Goal: Task Accomplishment & Management: Manage account settings

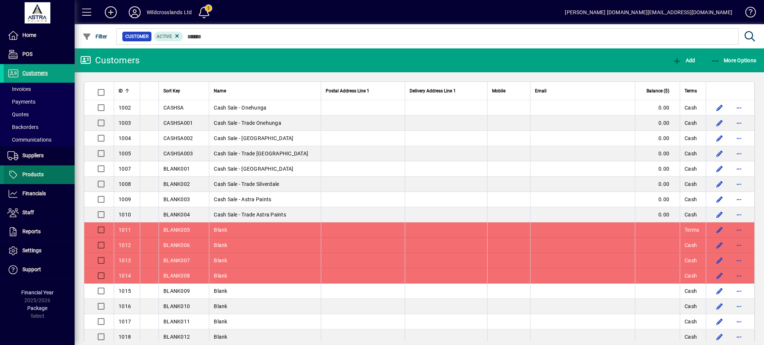
click at [40, 172] on span "Products" at bounding box center [32, 175] width 21 height 6
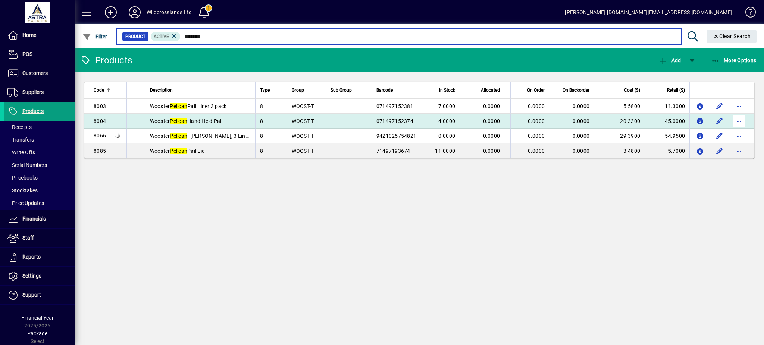
type input "*******"
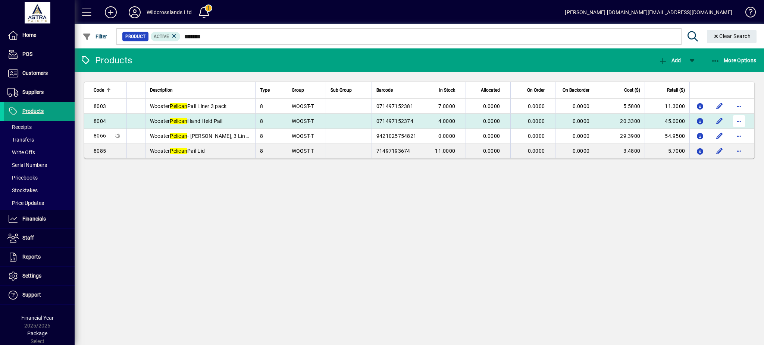
click at [738, 119] on span "button" at bounding box center [739, 121] width 18 height 18
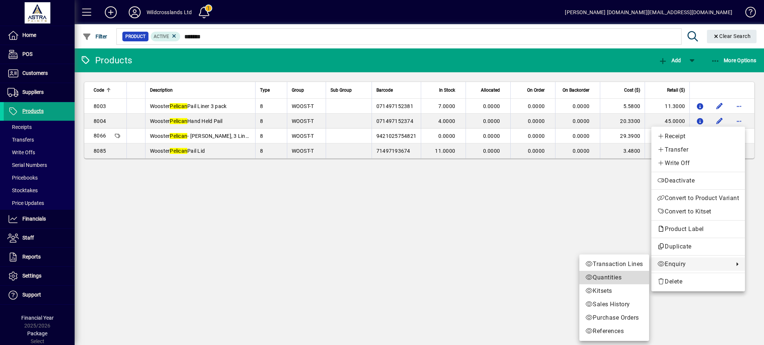
click at [616, 277] on span "Quantities" at bounding box center [614, 277] width 58 height 9
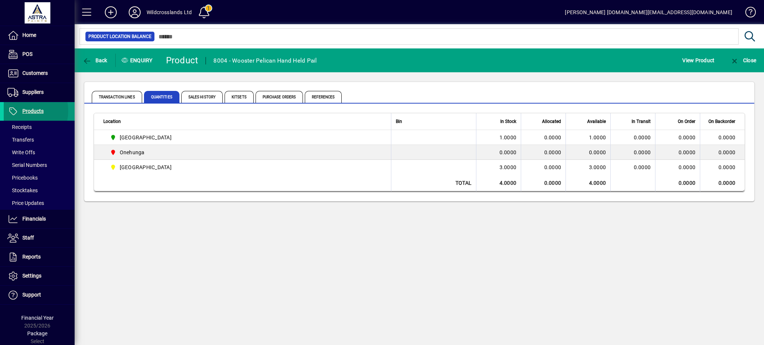
click at [21, 111] on span "Products" at bounding box center [24, 111] width 40 height 9
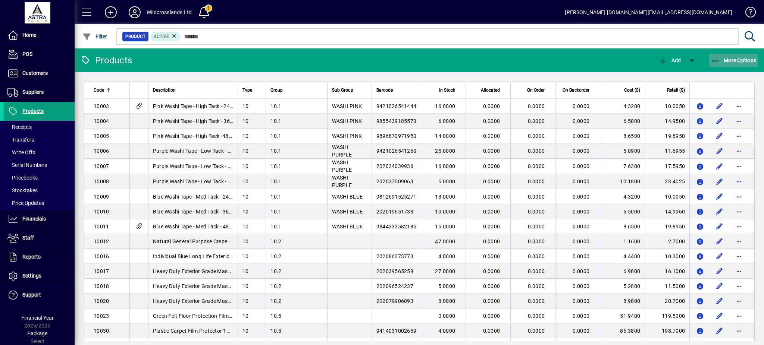
click at [717, 60] on icon "button" at bounding box center [715, 60] width 9 height 7
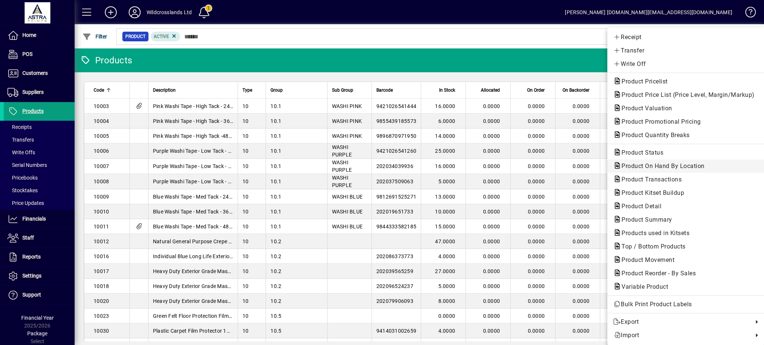
click at [633, 168] on span "Product On Hand By Location" at bounding box center [660, 166] width 95 height 7
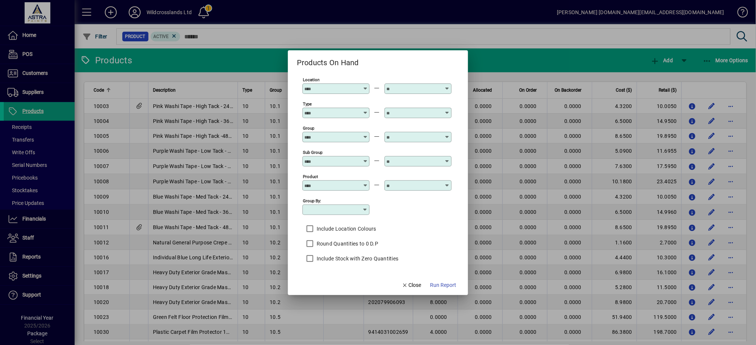
click at [365, 86] on icon at bounding box center [365, 86] width 6 height 0
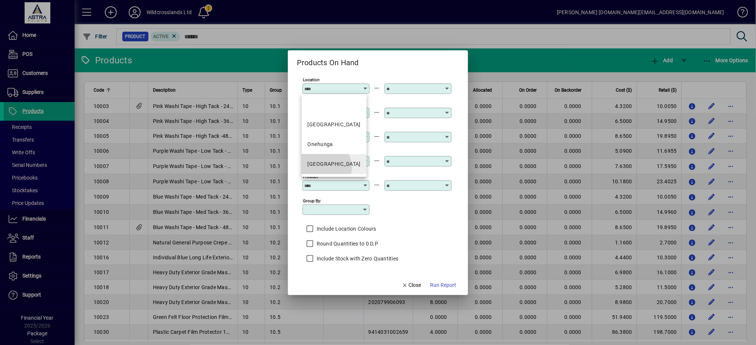
click at [325, 167] on div "[GEOGRAPHIC_DATA]" at bounding box center [334, 164] width 53 height 8
type input "**********"
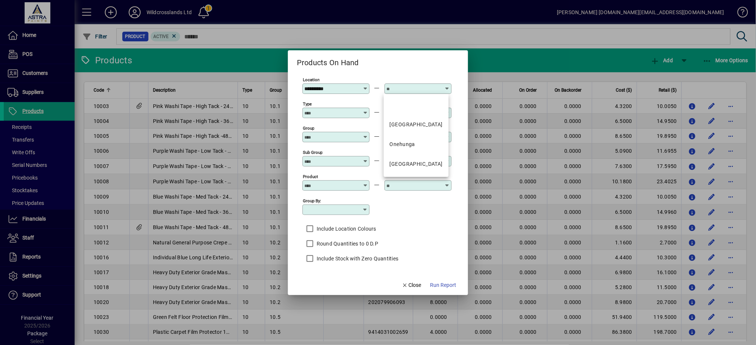
click at [427, 90] on input "text" at bounding box center [413, 89] width 54 height 6
click at [396, 164] on div "[GEOGRAPHIC_DATA]" at bounding box center [416, 164] width 53 height 8
type input "**********"
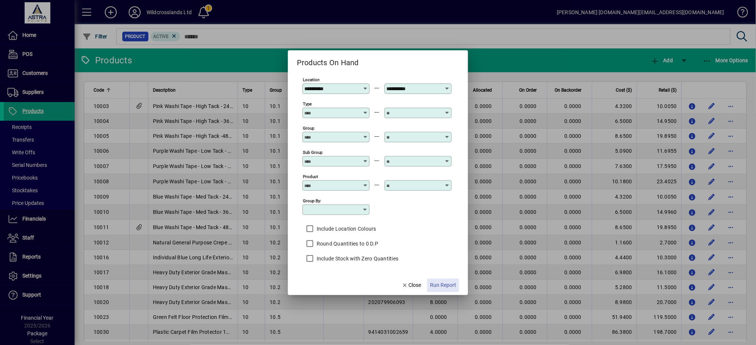
click at [448, 284] on span "Run Report" at bounding box center [443, 286] width 26 height 8
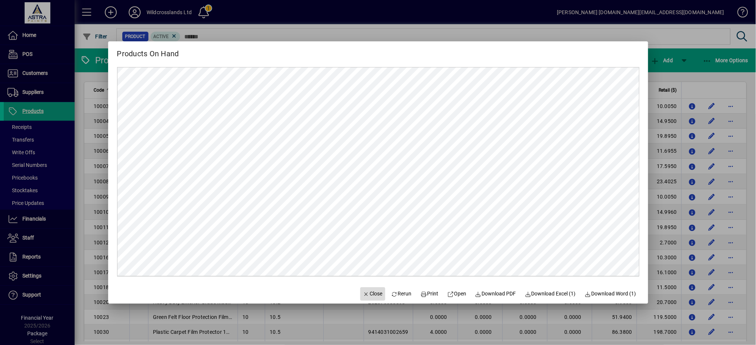
click at [372, 296] on span "Close" at bounding box center [372, 294] width 19 height 8
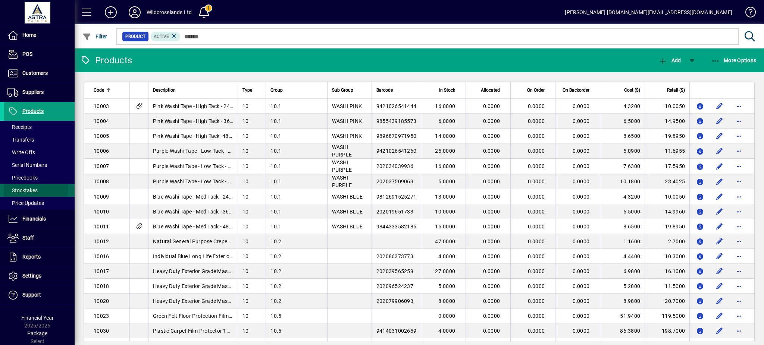
click at [28, 188] on span "Stocktakes" at bounding box center [22, 191] width 30 height 6
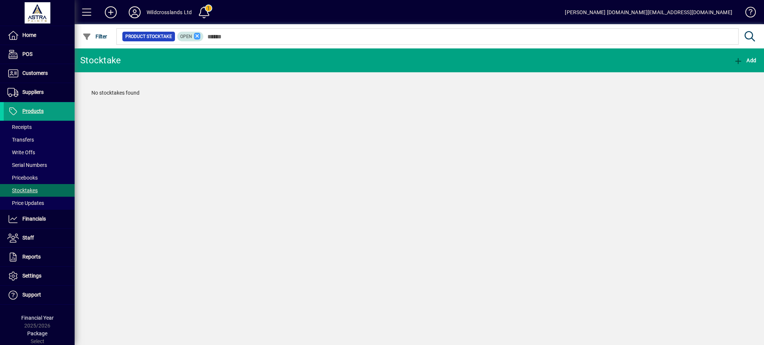
click at [196, 36] on icon at bounding box center [197, 36] width 7 height 7
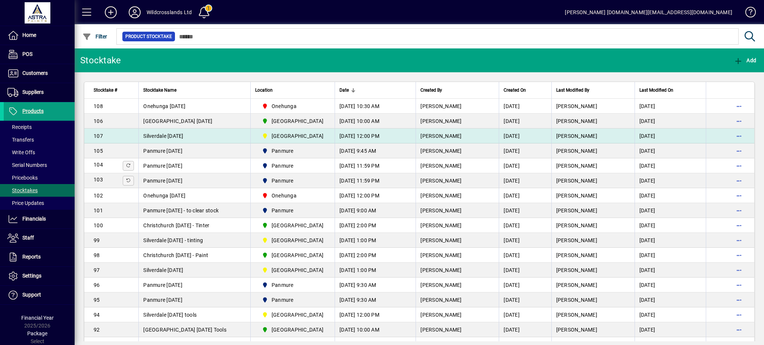
click at [183, 133] on span "Silverdale [DATE]" at bounding box center [163, 136] width 40 height 6
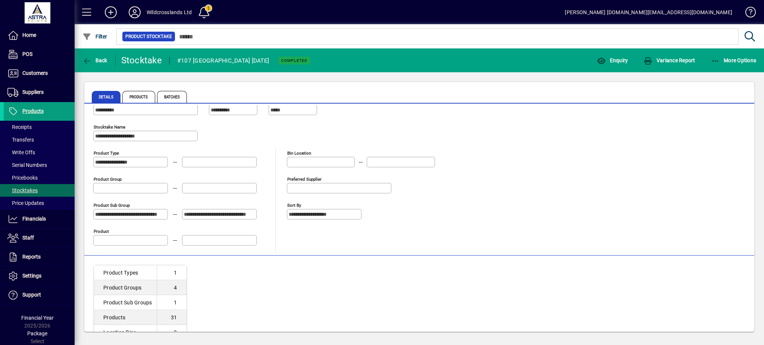
scroll to position [35, 0]
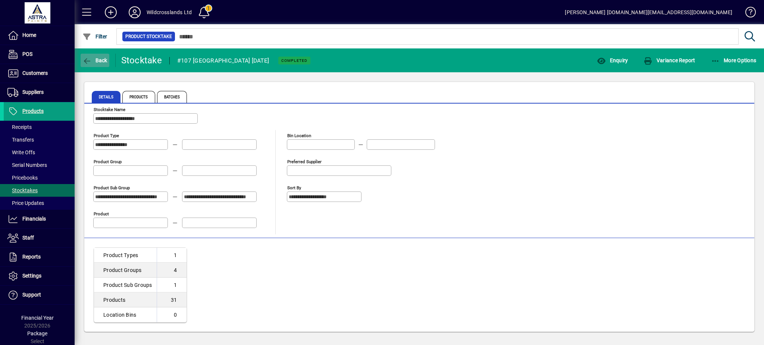
click at [101, 58] on span "Back" at bounding box center [94, 60] width 25 height 6
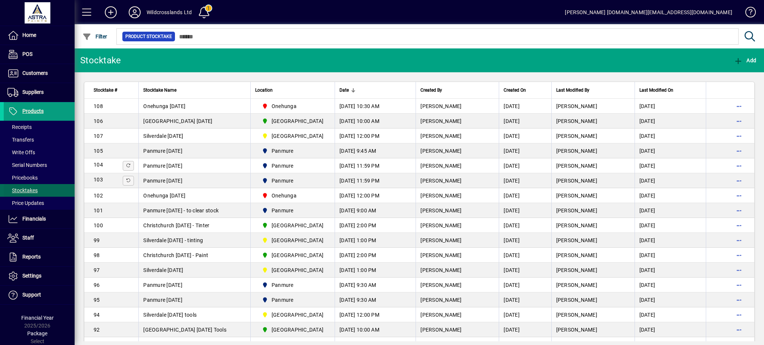
click at [30, 189] on span "Stocktakes" at bounding box center [22, 191] width 30 height 6
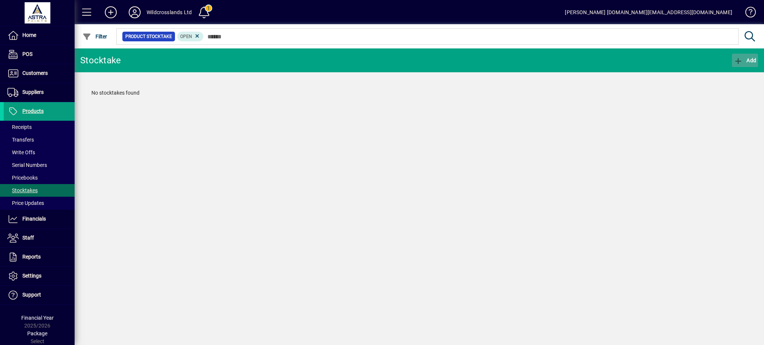
click at [739, 60] on icon "button" at bounding box center [737, 60] width 9 height 7
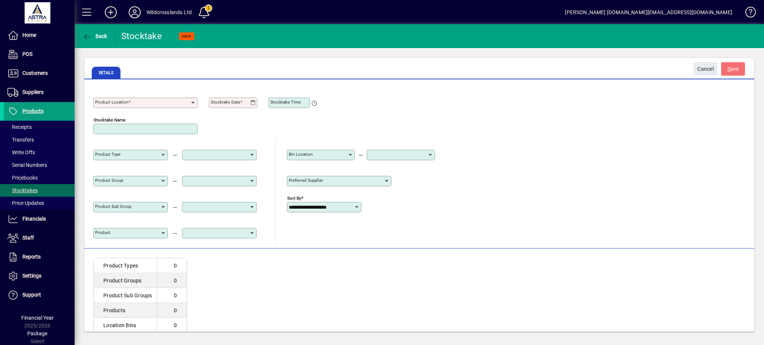
click at [132, 100] on input "Product Location" at bounding box center [142, 103] width 95 height 6
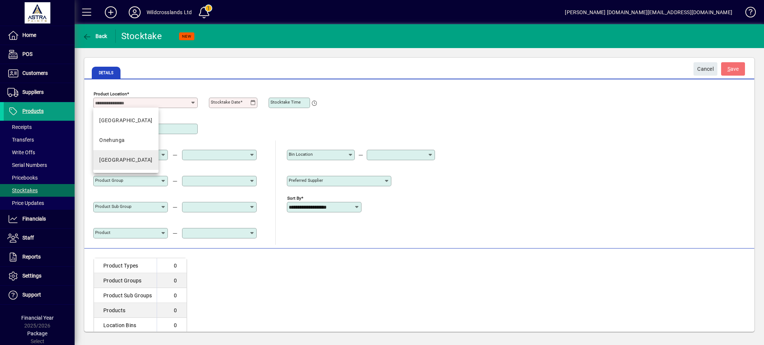
click at [110, 158] on div "[GEOGRAPHIC_DATA]" at bounding box center [125, 160] width 53 height 8
type input "**********"
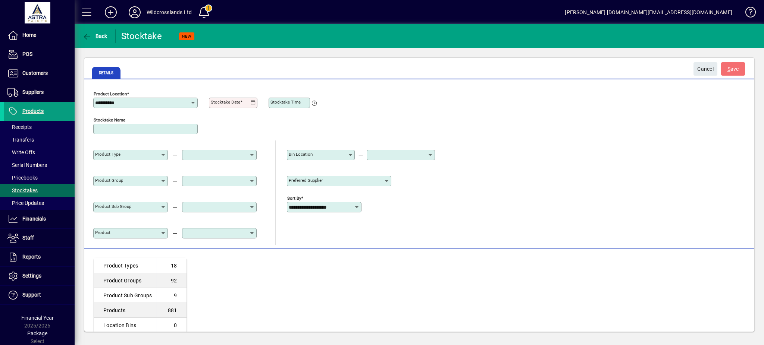
click at [253, 104] on icon at bounding box center [253, 103] width 6 height 6
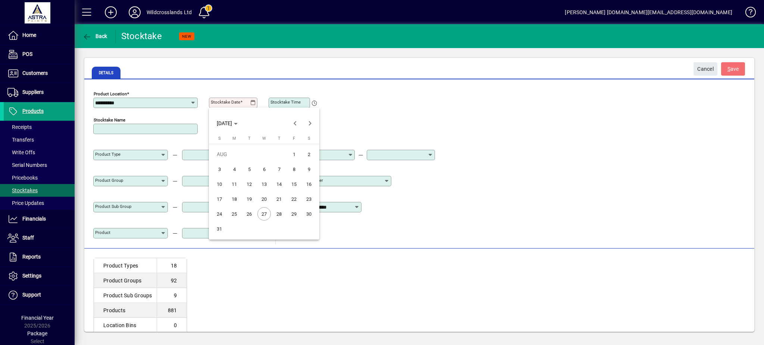
click at [246, 216] on span "26" at bounding box center [248, 213] width 13 height 13
type input "**********"
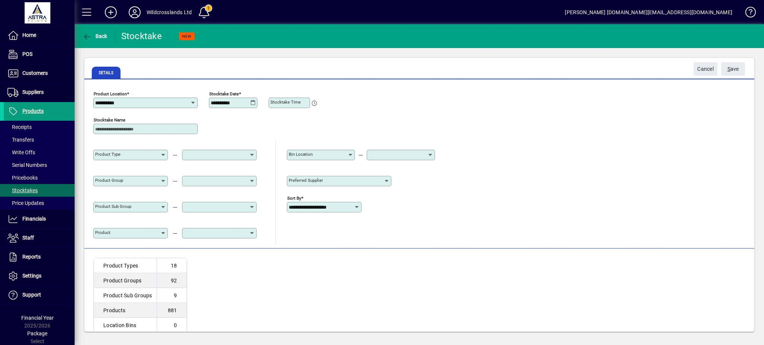
click at [493, 164] on div "**********" at bounding box center [419, 166] width 652 height 157
click at [333, 206] on input "**********" at bounding box center [321, 207] width 65 height 6
click at [328, 233] on mat-option "Product Group Code" at bounding box center [325, 226] width 77 height 20
type input "**********"
click at [530, 206] on div "**********" at bounding box center [419, 166] width 652 height 157
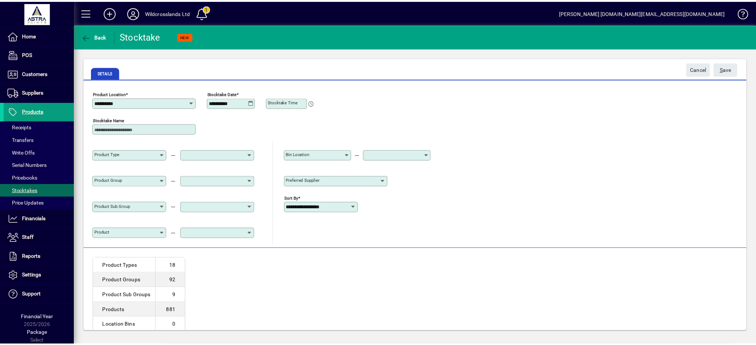
scroll to position [10, 0]
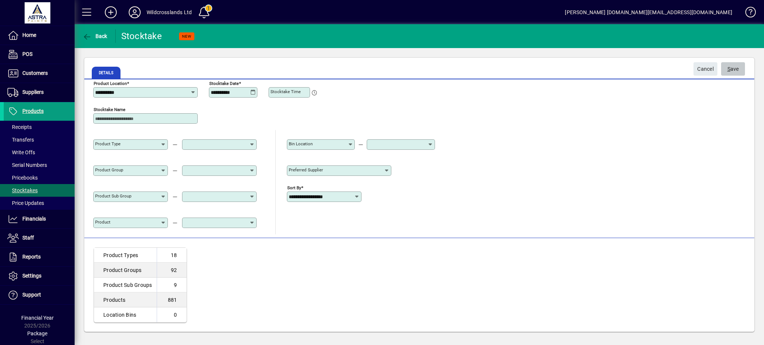
click at [737, 71] on span "S ave" at bounding box center [733, 69] width 12 height 12
type input "**********"
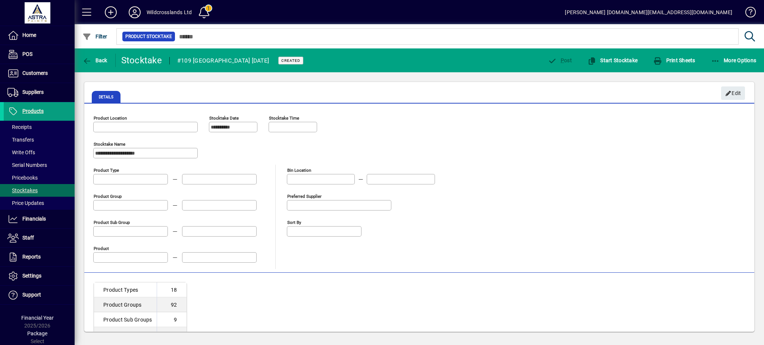
type input "**********"
click at [713, 61] on icon "button" at bounding box center [715, 60] width 9 height 7
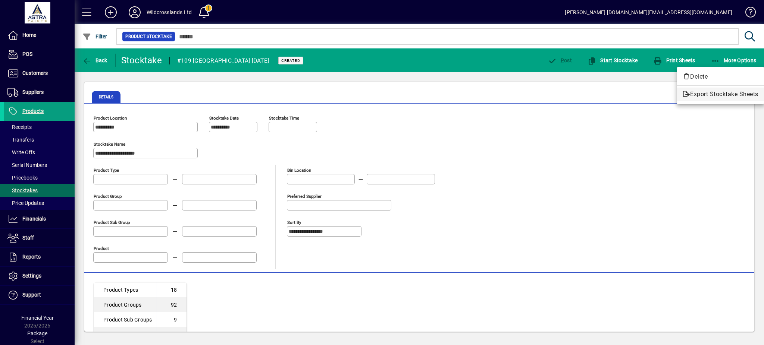
click at [700, 96] on span "Export Stocktake Sheets" at bounding box center [720, 94] width 76 height 9
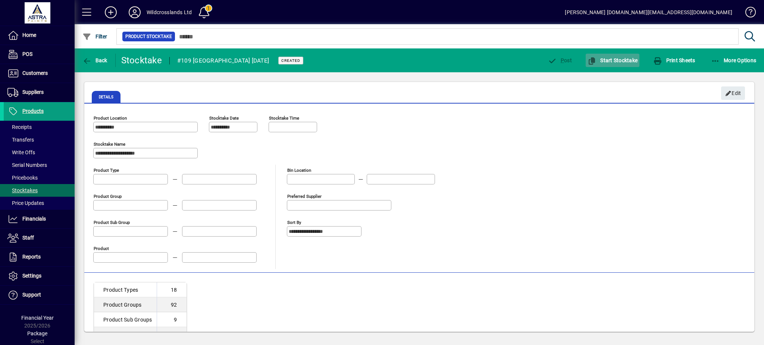
click at [605, 62] on span "Start Stocktake" at bounding box center [612, 60] width 50 height 6
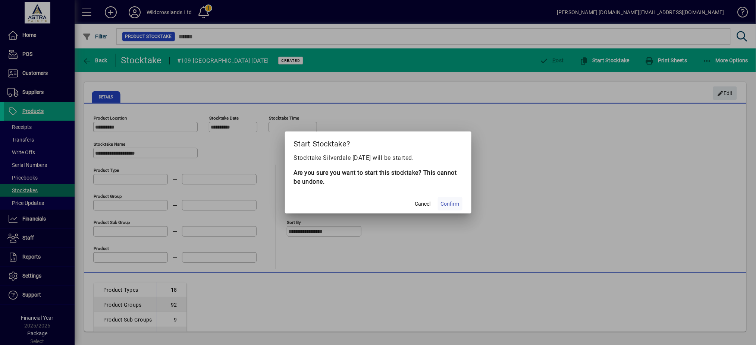
click at [448, 208] on span at bounding box center [450, 204] width 25 height 18
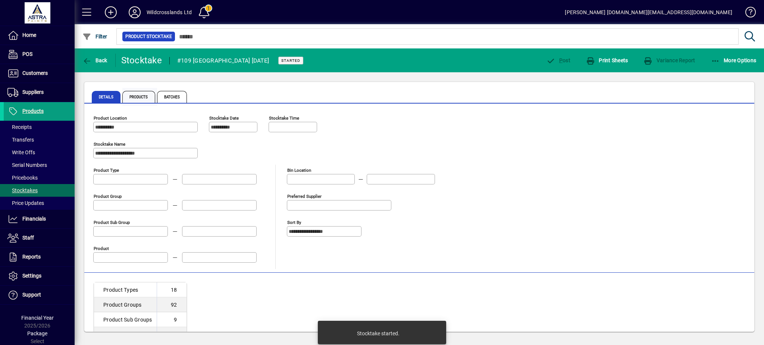
click at [136, 95] on span "Products" at bounding box center [138, 97] width 33 height 12
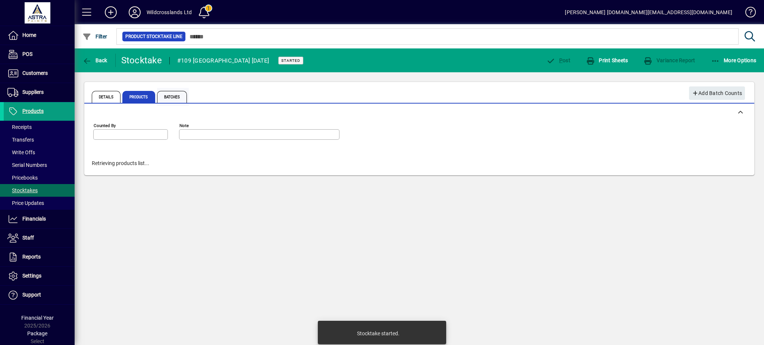
click at [175, 96] on span "Batches" at bounding box center [172, 97] width 30 height 12
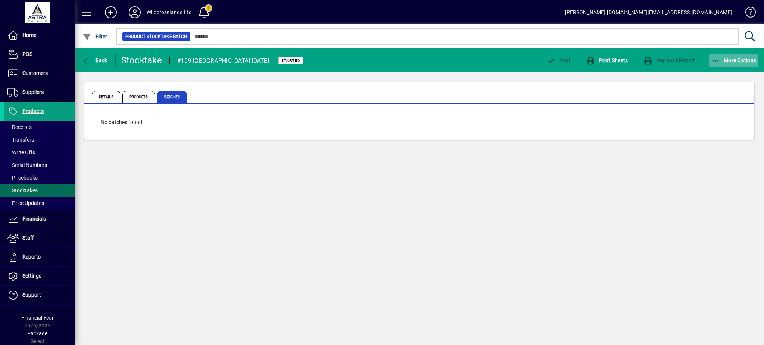
click at [714, 63] on icon "button" at bounding box center [715, 60] width 9 height 7
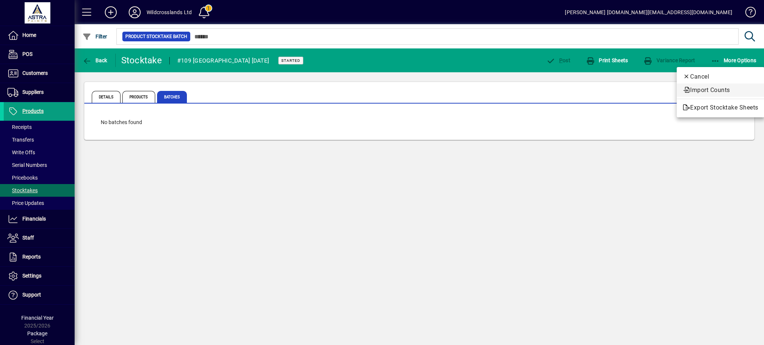
click at [695, 92] on span "Import Counts" at bounding box center [720, 90] width 76 height 9
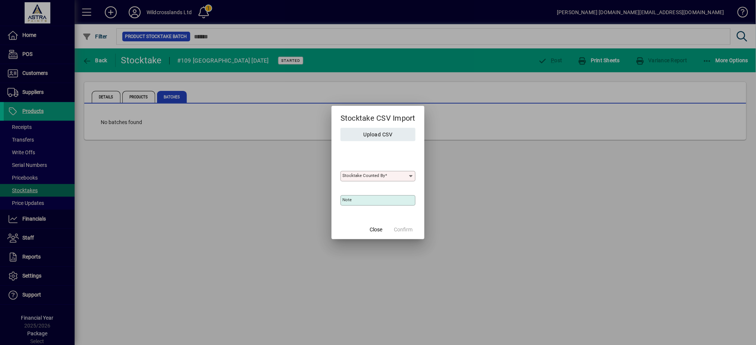
click at [361, 179] on div "Stocktake Counted By" at bounding box center [377, 176] width 75 height 10
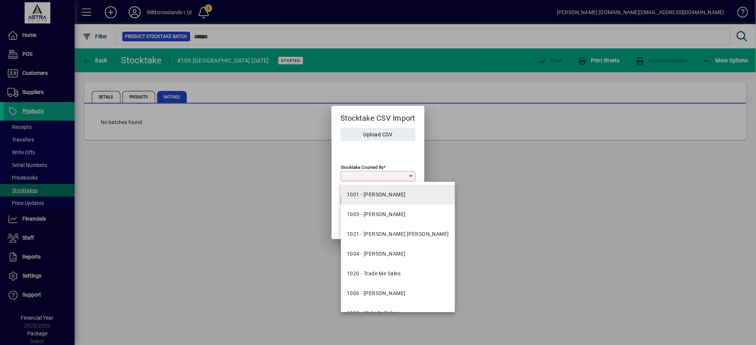
click at [364, 198] on div "1001 - [PERSON_NAME]" at bounding box center [376, 195] width 59 height 8
type input "**********"
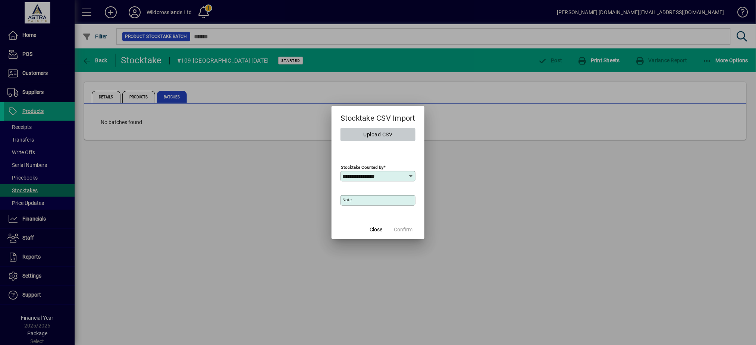
click at [376, 138] on span "Upload CSV" at bounding box center [378, 135] width 29 height 12
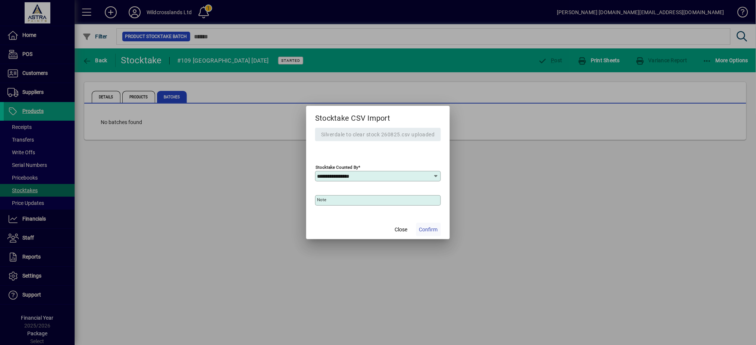
click at [429, 231] on span "Confirm" at bounding box center [428, 230] width 19 height 8
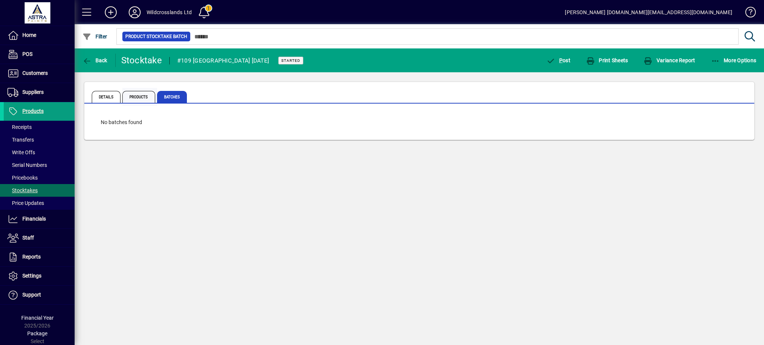
click at [138, 98] on span "Products" at bounding box center [138, 97] width 33 height 12
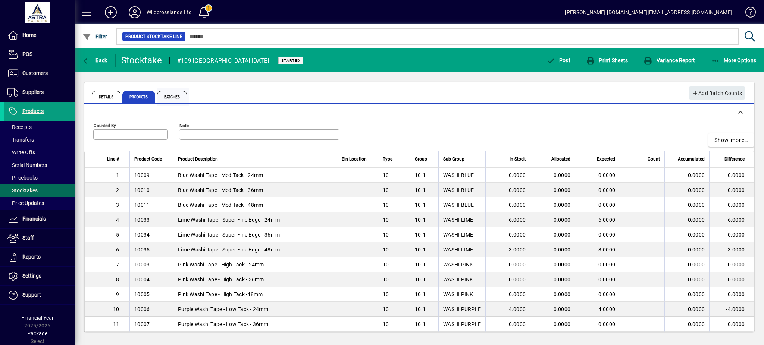
click at [173, 100] on span "Batches" at bounding box center [172, 97] width 30 height 12
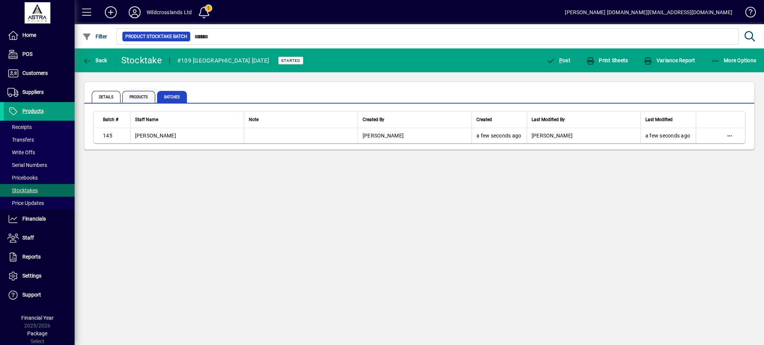
click at [135, 97] on span "Products" at bounding box center [138, 97] width 33 height 12
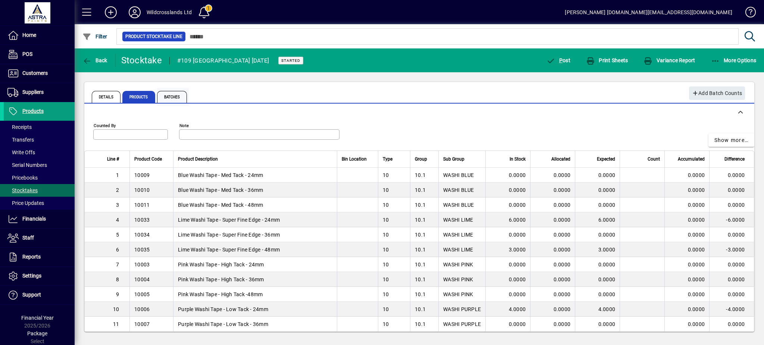
click at [172, 97] on span "Batches" at bounding box center [172, 97] width 30 height 12
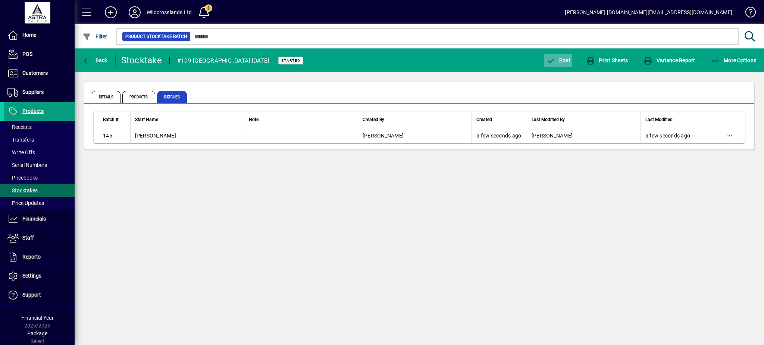
click at [562, 64] on span "button" at bounding box center [558, 60] width 28 height 18
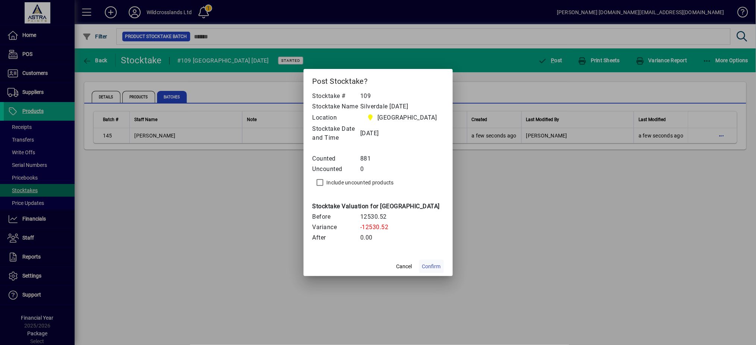
click at [431, 271] on span "Confirm" at bounding box center [431, 267] width 19 height 8
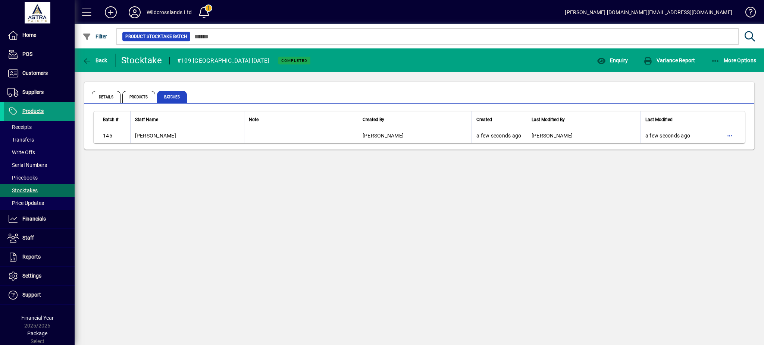
click at [25, 110] on span "Products" at bounding box center [32, 111] width 21 height 6
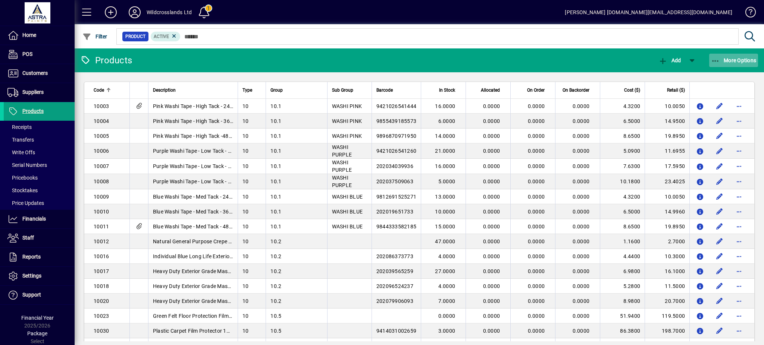
click at [717, 57] on icon "button" at bounding box center [715, 60] width 9 height 7
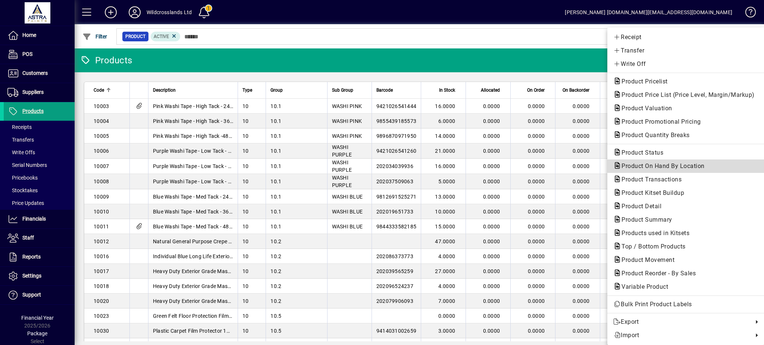
click at [633, 170] on span "Product On Hand By Location" at bounding box center [660, 166] width 95 height 7
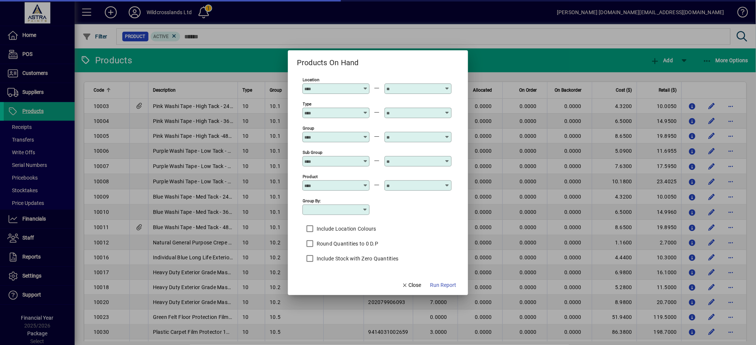
click at [334, 87] on input "Location" at bounding box center [331, 89] width 54 height 6
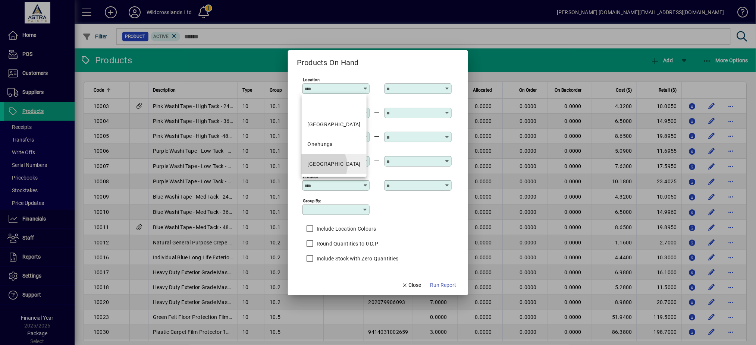
click at [320, 166] on div "[GEOGRAPHIC_DATA]" at bounding box center [334, 164] width 53 height 8
type input "**********"
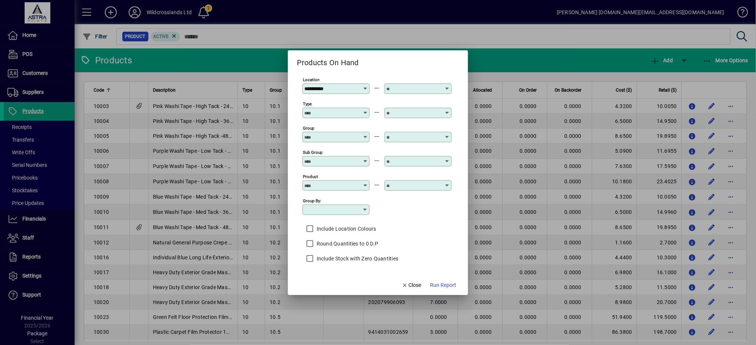
click at [401, 88] on input "text" at bounding box center [413, 89] width 54 height 6
click at [396, 164] on div "[GEOGRAPHIC_DATA]" at bounding box center [416, 164] width 53 height 8
type input "**********"
click at [441, 284] on span "Run Report" at bounding box center [443, 286] width 26 height 8
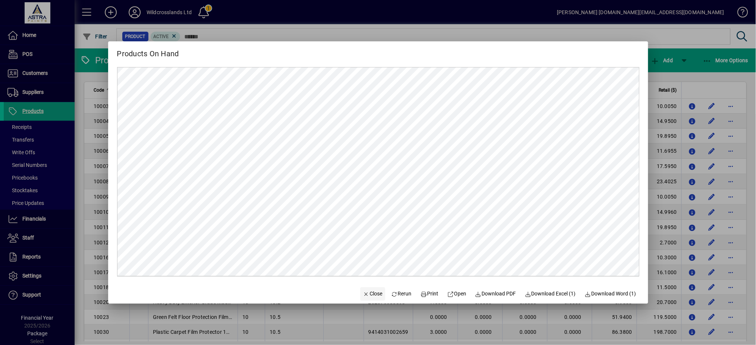
click at [365, 295] on span "Close" at bounding box center [372, 294] width 19 height 8
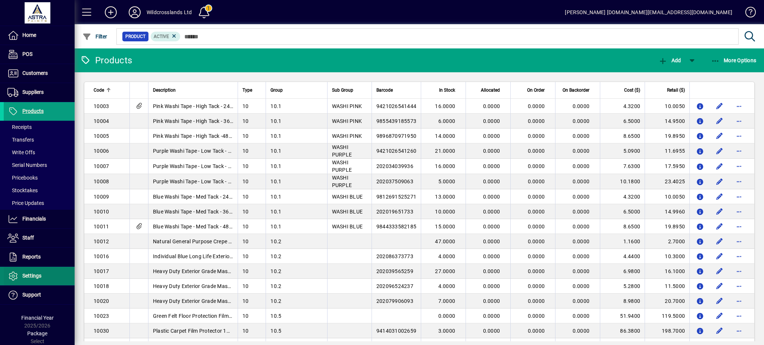
click at [28, 274] on span "Settings" at bounding box center [31, 276] width 19 height 6
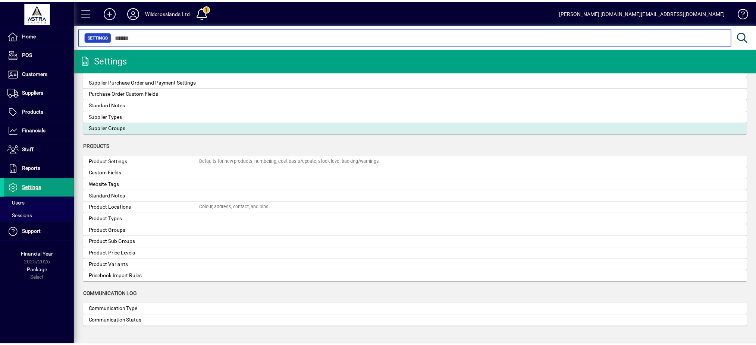
scroll to position [648, 0]
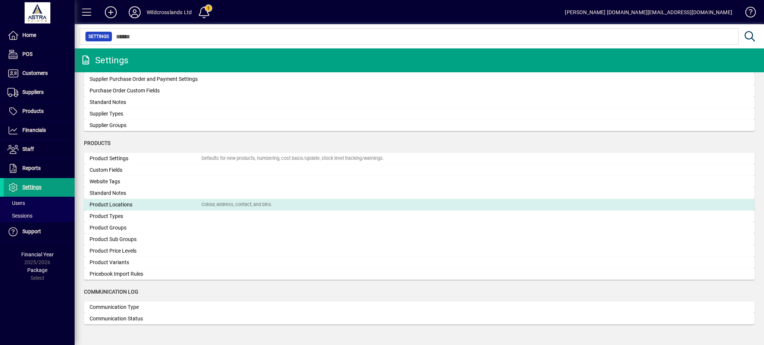
click at [107, 205] on div "Product Locations" at bounding box center [145, 205] width 112 height 8
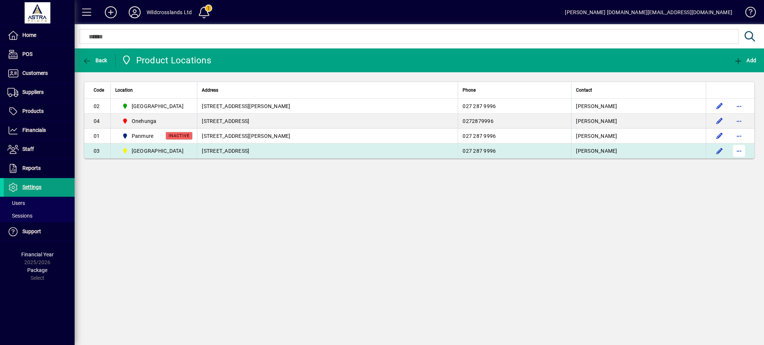
click at [737, 150] on span "button" at bounding box center [739, 151] width 18 height 18
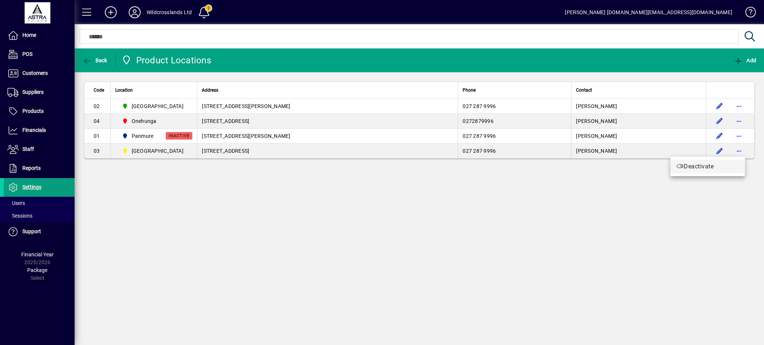
click at [701, 164] on span "Deactivate" at bounding box center [707, 166] width 63 height 9
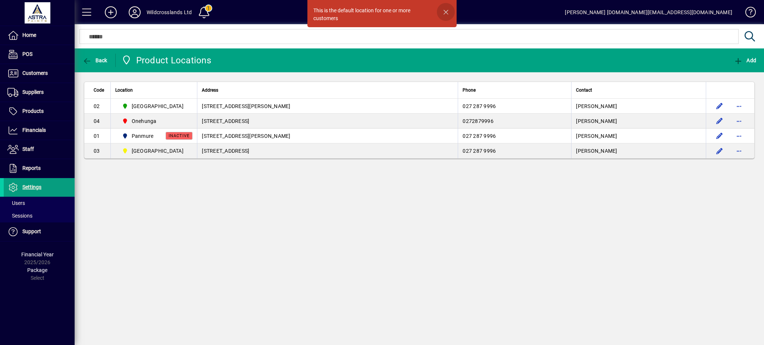
click at [444, 11] on span "button" at bounding box center [446, 12] width 18 height 18
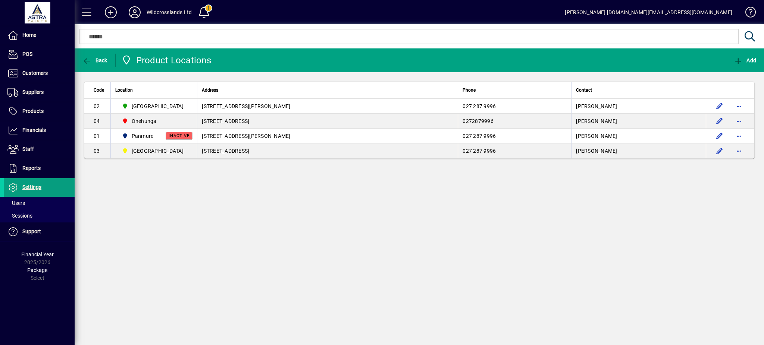
click at [253, 198] on div "Back Product Locations Add Code Location Address Phone Contact 02 [GEOGRAPHIC_D…" at bounding box center [419, 196] width 689 height 297
click at [34, 72] on span "Customers" at bounding box center [34, 73] width 25 height 6
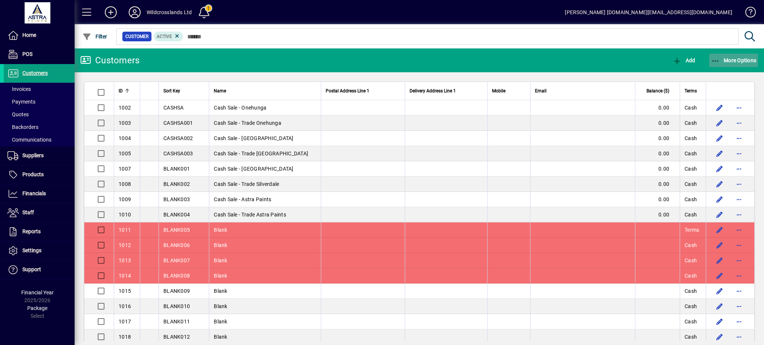
click at [713, 59] on icon "button" at bounding box center [715, 60] width 9 height 7
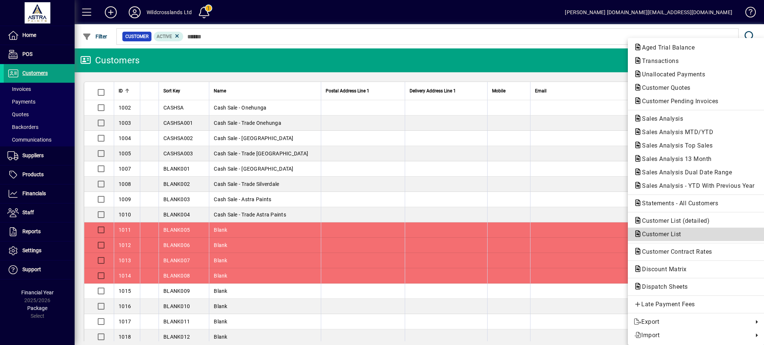
click at [655, 235] on span "Customer List" at bounding box center [658, 234] width 51 height 7
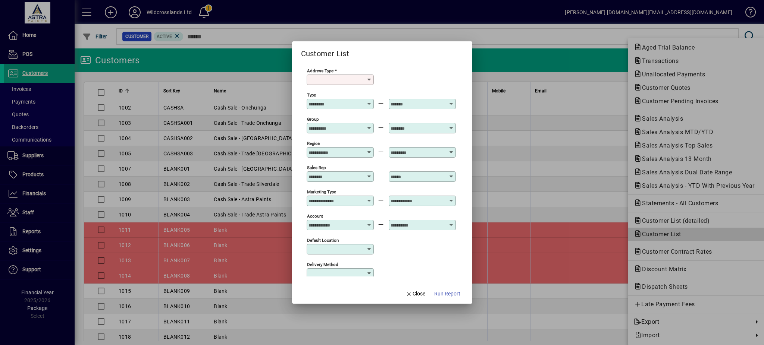
type input "******"
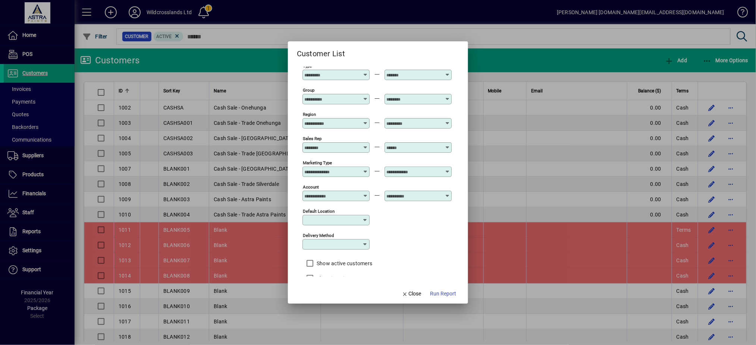
scroll to position [41, 0]
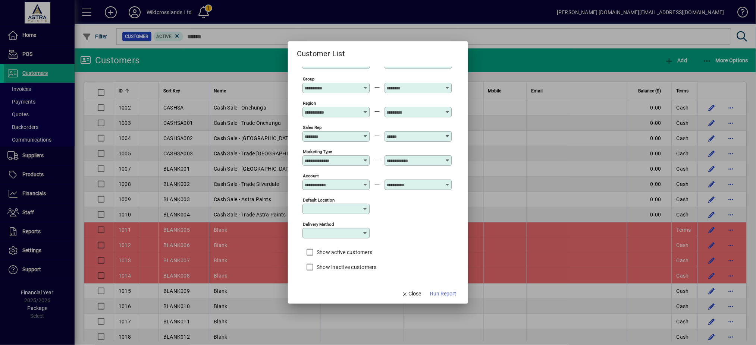
click at [362, 211] on icon at bounding box center [365, 209] width 6 height 6
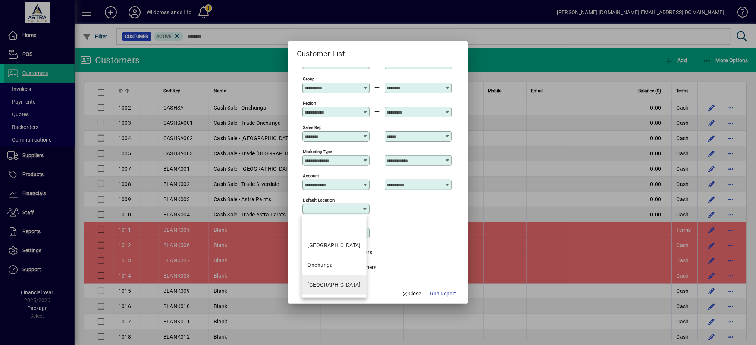
click at [325, 283] on div "[GEOGRAPHIC_DATA]" at bounding box center [334, 285] width 53 height 8
type input "**********"
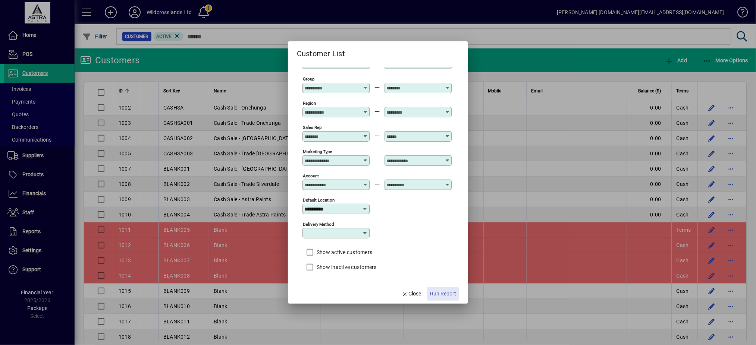
click at [438, 295] on span "Run Report" at bounding box center [443, 294] width 26 height 8
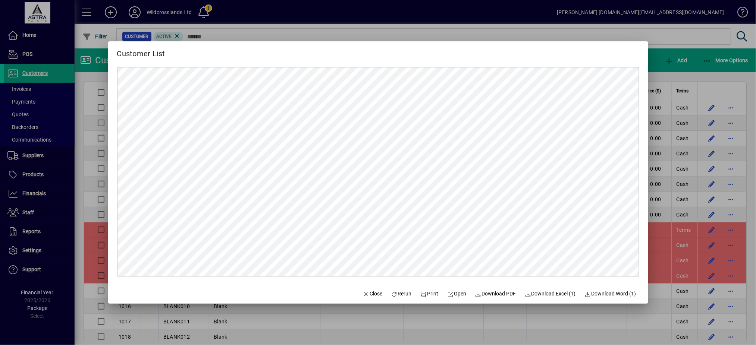
scroll to position [0, 0]
click at [544, 295] on span "Download Excel (1)" at bounding box center [550, 294] width 51 height 8
click at [363, 300] on span "button" at bounding box center [372, 294] width 25 height 18
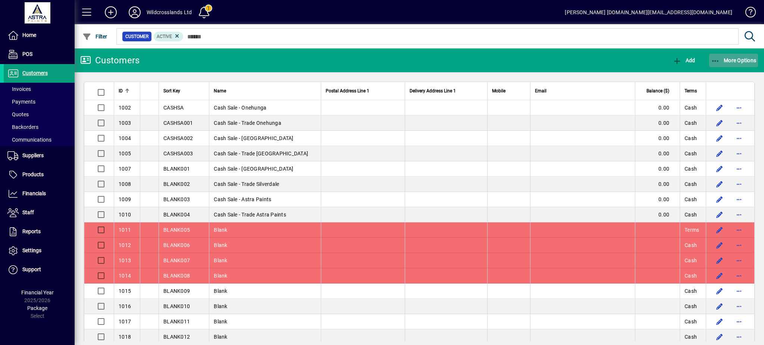
click at [714, 62] on icon "button" at bounding box center [715, 60] width 9 height 7
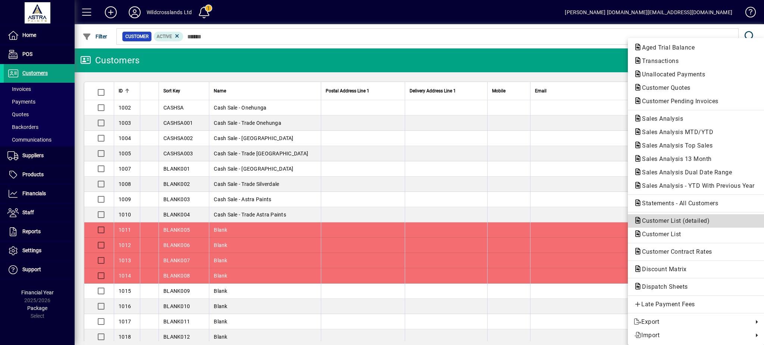
click at [650, 220] on span "Customer List (detailed)" at bounding box center [672, 220] width 79 height 7
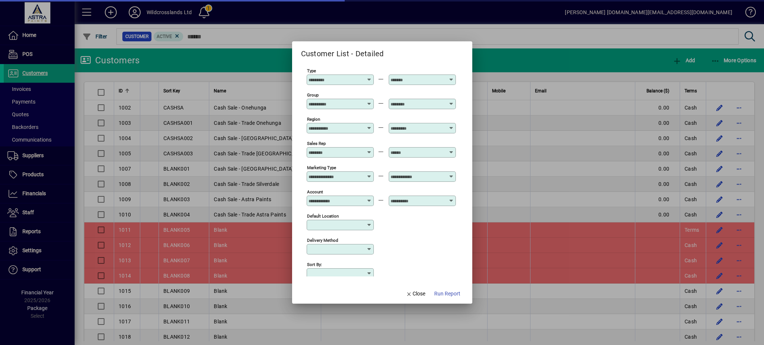
type input "*******"
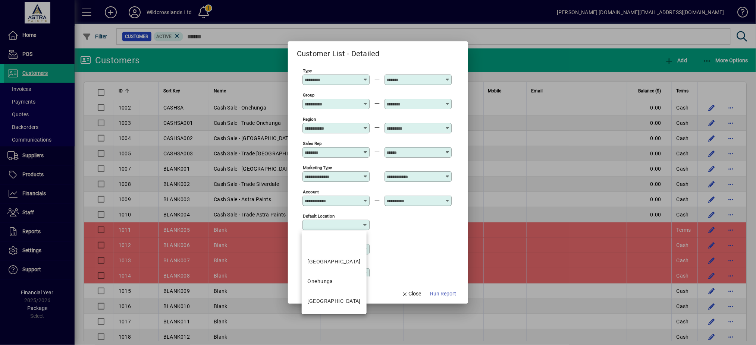
click at [318, 226] on input "Default Location" at bounding box center [333, 225] width 58 height 6
drag, startPoint x: 320, startPoint y: 306, endPoint x: 322, endPoint y: 291, distance: 14.8
click at [320, 305] on mat-option "[GEOGRAPHIC_DATA]" at bounding box center [334, 302] width 65 height 20
type input "**********"
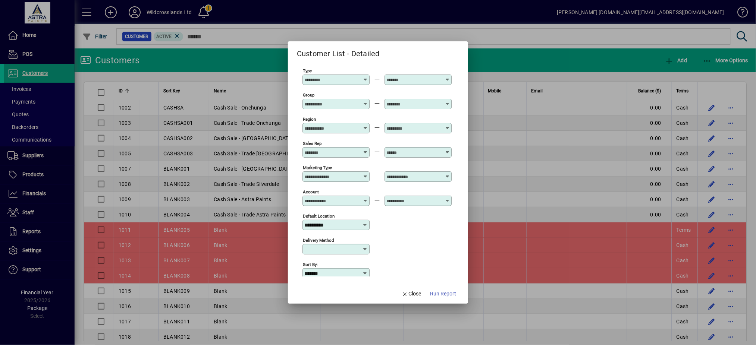
click at [395, 238] on div "Delivery Method" at bounding box center [376, 249] width 149 height 24
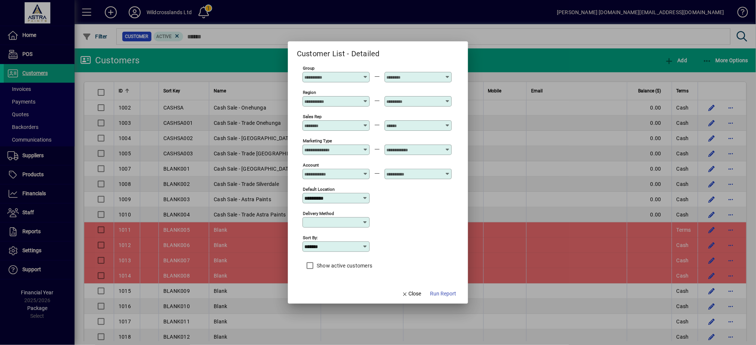
scroll to position [41, 0]
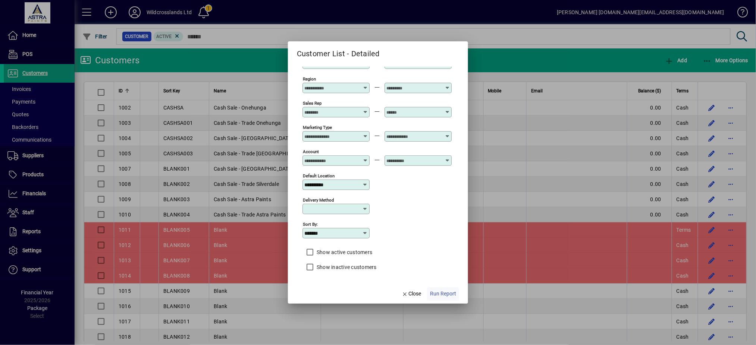
click at [443, 296] on span "Run Report" at bounding box center [443, 294] width 26 height 8
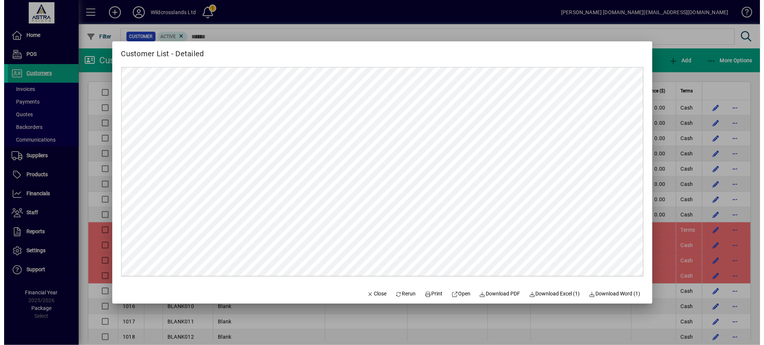
scroll to position [0, 0]
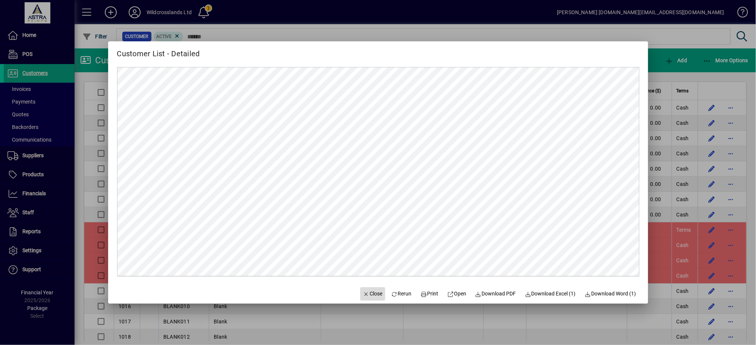
click at [363, 296] on span "Close" at bounding box center [372, 294] width 19 height 8
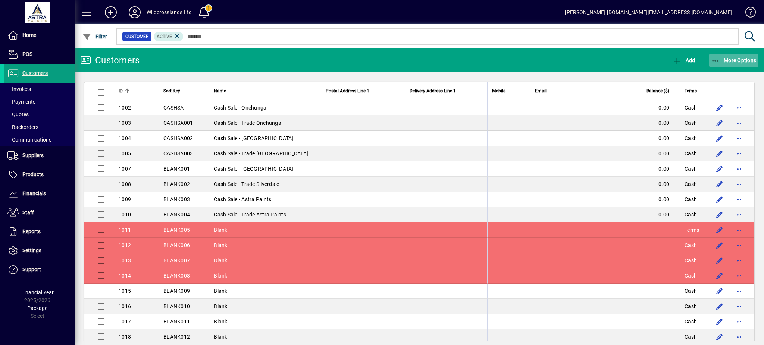
click at [714, 59] on icon "button" at bounding box center [715, 60] width 9 height 7
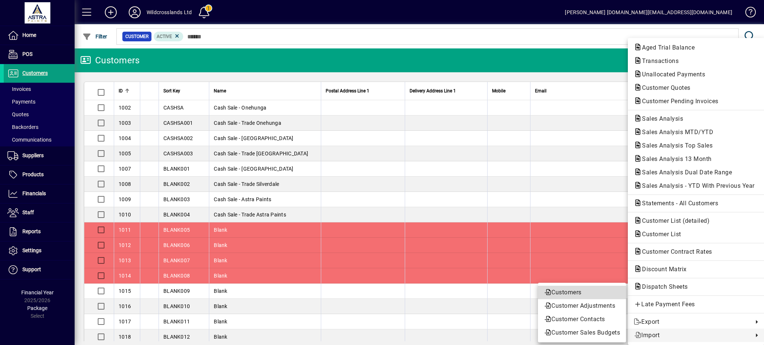
click at [556, 292] on span "Customers" at bounding box center [582, 292] width 76 height 9
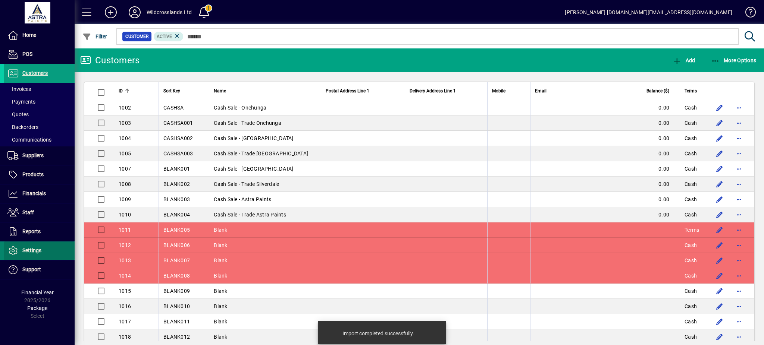
click at [34, 253] on span "Settings" at bounding box center [31, 251] width 19 height 6
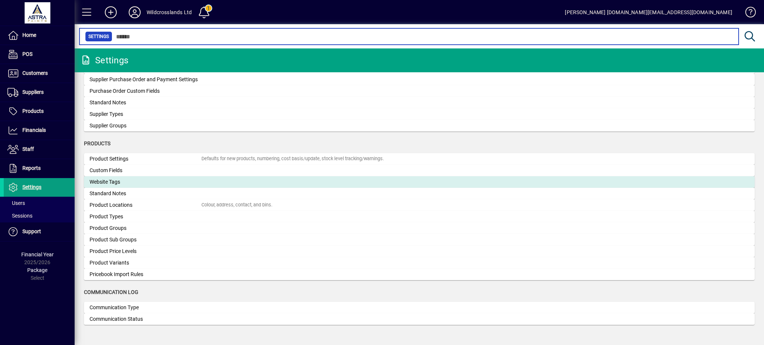
scroll to position [648, 0]
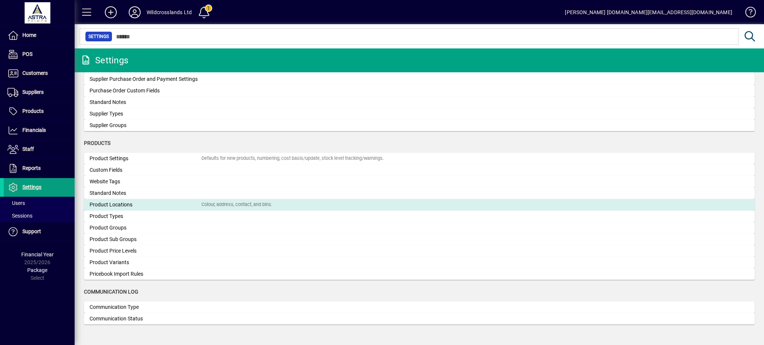
click at [110, 202] on div "Product Locations" at bounding box center [145, 205] width 112 height 8
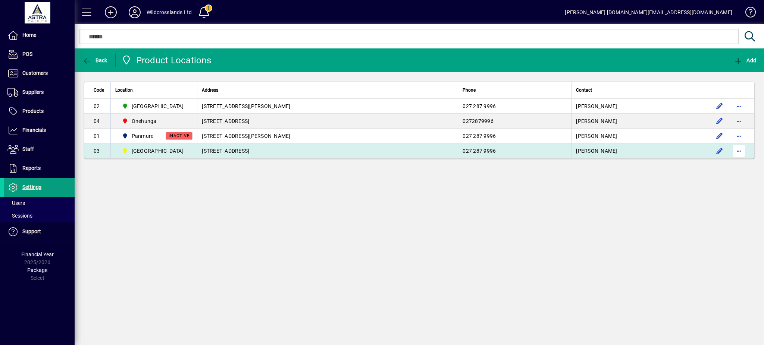
click at [739, 153] on span "button" at bounding box center [739, 151] width 18 height 18
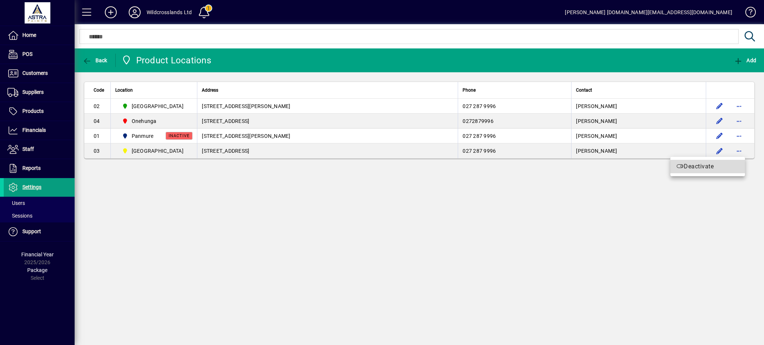
click at [702, 167] on span "Deactivate" at bounding box center [707, 166] width 63 height 9
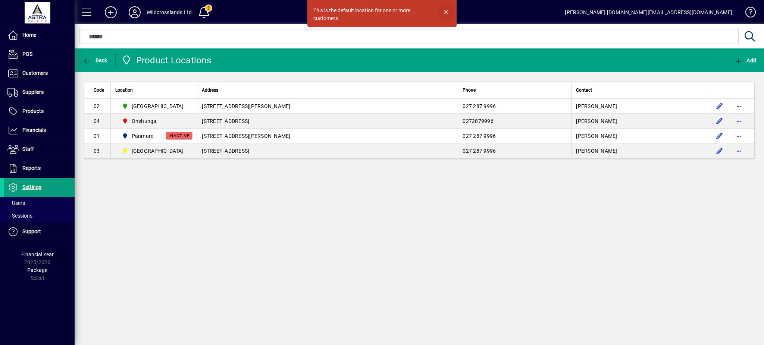
click at [444, 16] on span "button" at bounding box center [446, 12] width 18 height 18
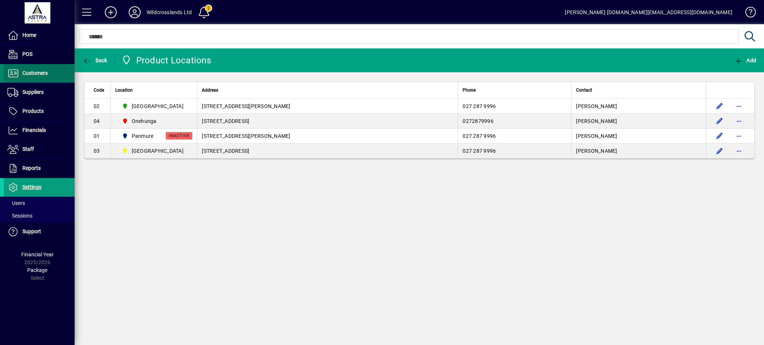
click at [37, 71] on span "Customers" at bounding box center [34, 73] width 25 height 6
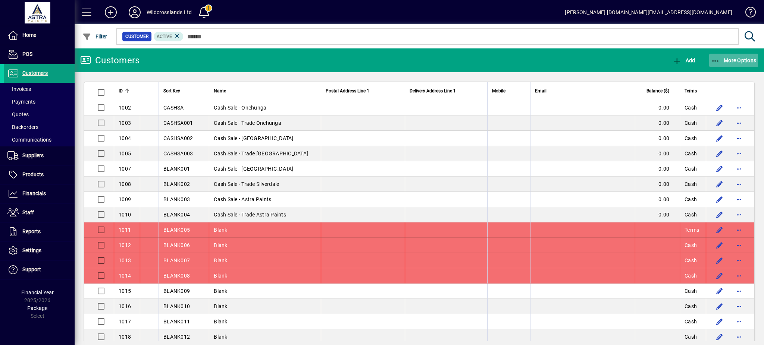
click at [713, 58] on icon "button" at bounding box center [715, 60] width 9 height 7
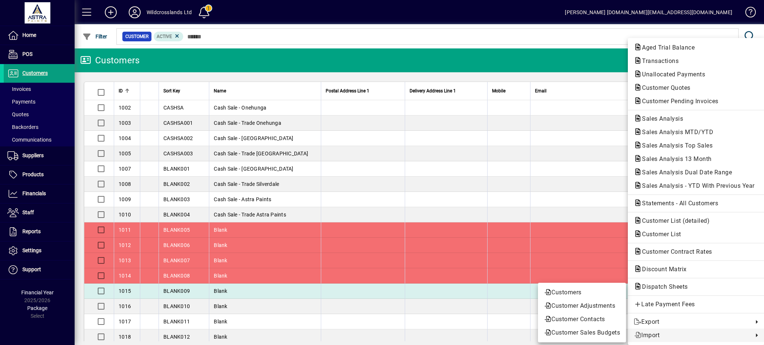
click at [553, 296] on span "Customers" at bounding box center [582, 292] width 76 height 9
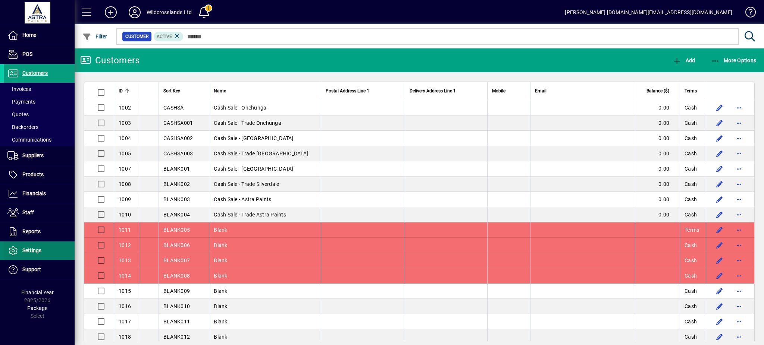
click at [26, 252] on span "Settings" at bounding box center [31, 251] width 19 height 6
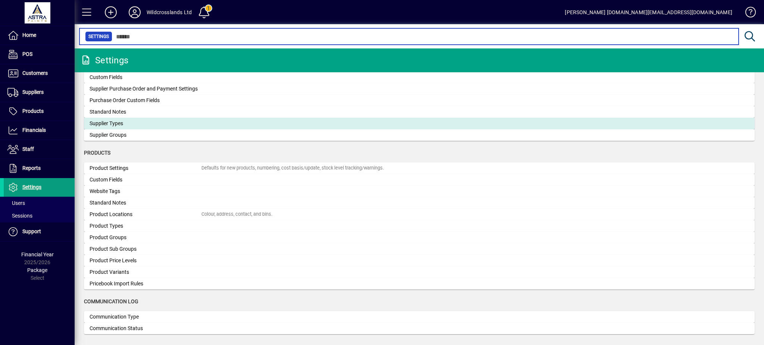
scroll to position [646, 0]
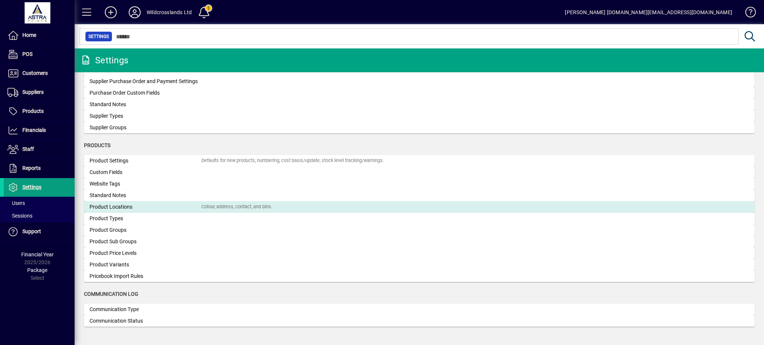
click at [118, 206] on div "Product Locations" at bounding box center [145, 207] width 112 height 8
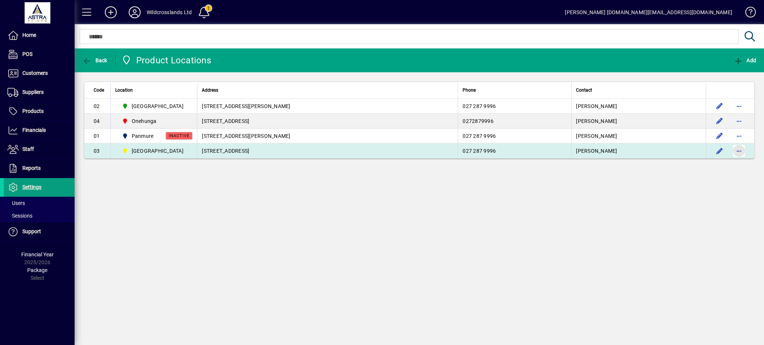
click at [736, 150] on span "button" at bounding box center [739, 151] width 18 height 18
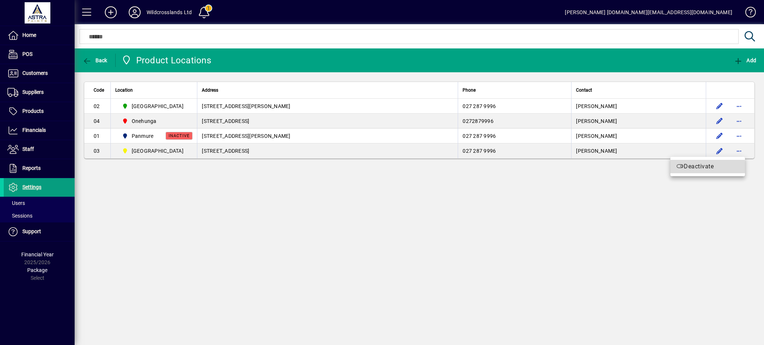
click at [702, 167] on span "Deactivate" at bounding box center [707, 166] width 63 height 9
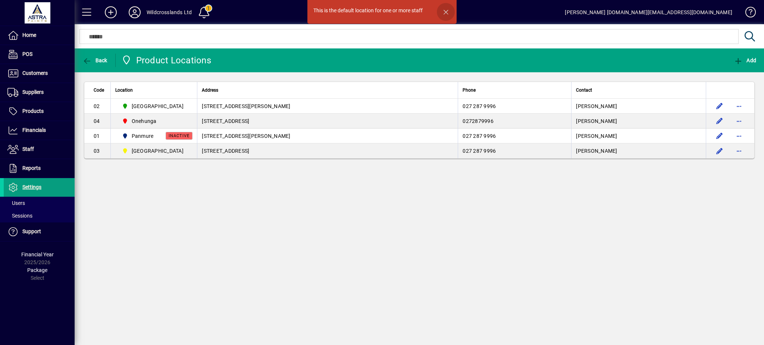
click at [445, 10] on span "button" at bounding box center [446, 12] width 18 height 18
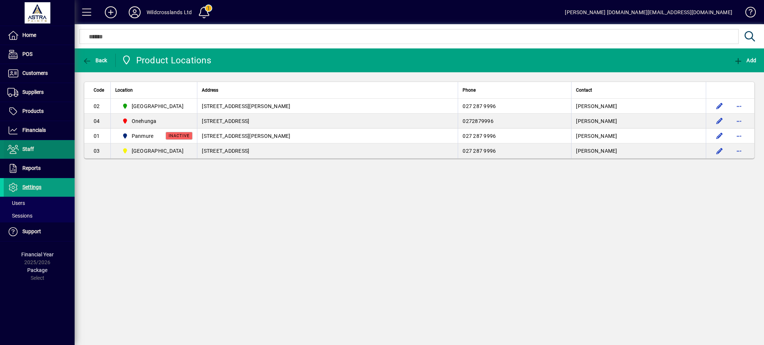
click at [25, 148] on span "Staff" at bounding box center [28, 149] width 12 height 6
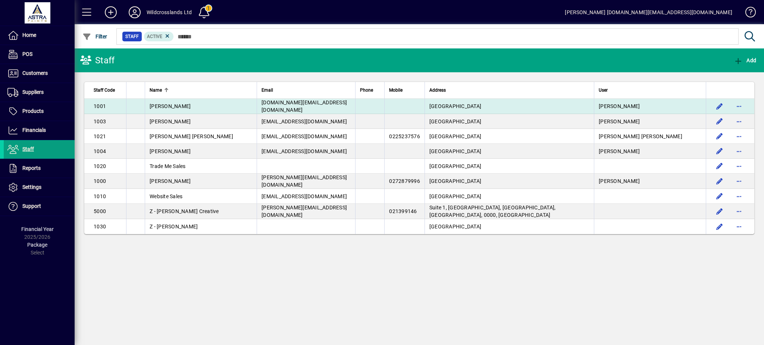
click at [287, 101] on td "[DOMAIN_NAME][EMAIL_ADDRESS][DOMAIN_NAME]" at bounding box center [306, 106] width 98 height 15
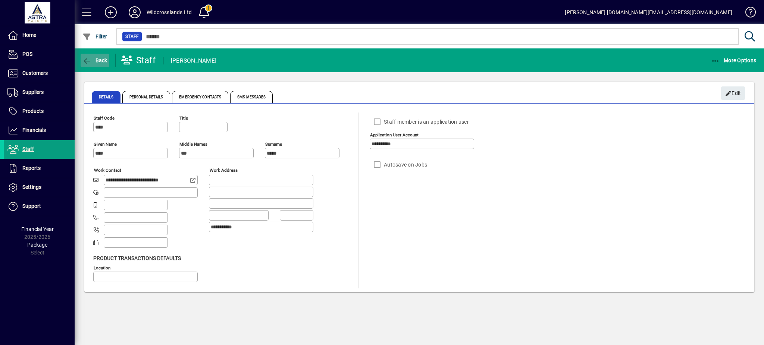
click at [92, 57] on span "Back" at bounding box center [94, 60] width 25 height 6
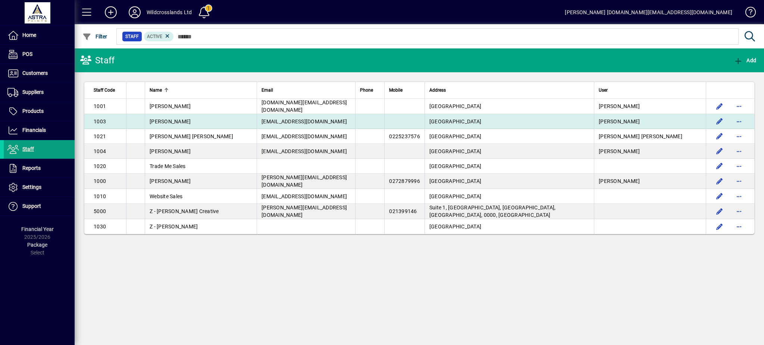
click at [237, 118] on div "[PERSON_NAME]" at bounding box center [201, 121] width 103 height 7
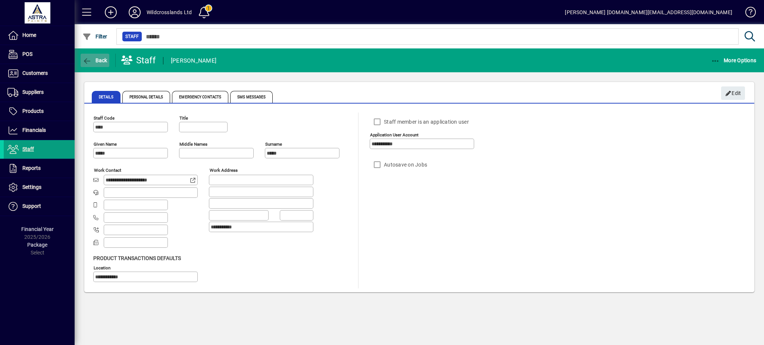
click at [94, 59] on span "Back" at bounding box center [94, 60] width 25 height 6
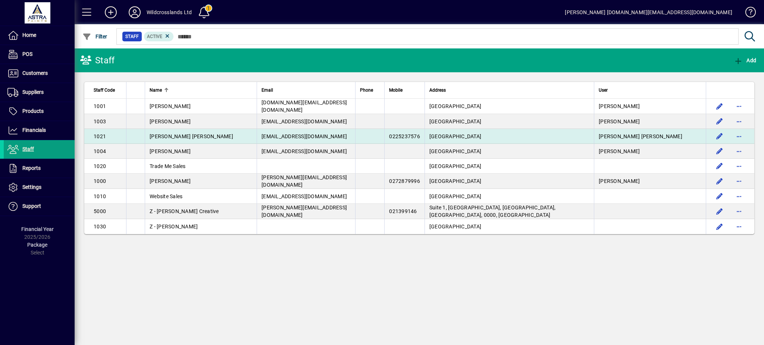
click at [198, 137] on div "[PERSON_NAME] [PERSON_NAME]" at bounding box center [201, 136] width 103 height 7
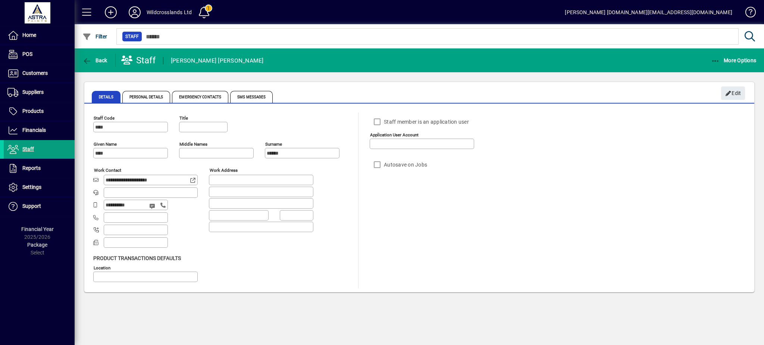
type input "**********"
click at [98, 63] on span "button" at bounding box center [95, 60] width 29 height 18
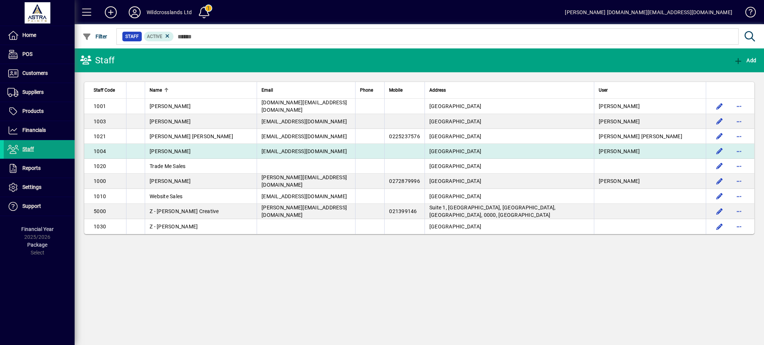
click at [205, 156] on td "[PERSON_NAME]" at bounding box center [201, 151] width 112 height 15
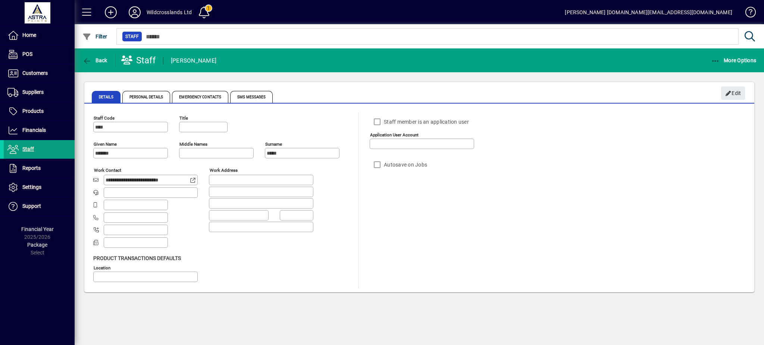
type input "**********"
drag, startPoint x: 735, startPoint y: 90, endPoint x: 620, endPoint y: 146, distance: 127.9
click at [733, 91] on span "Edit" at bounding box center [733, 93] width 16 height 12
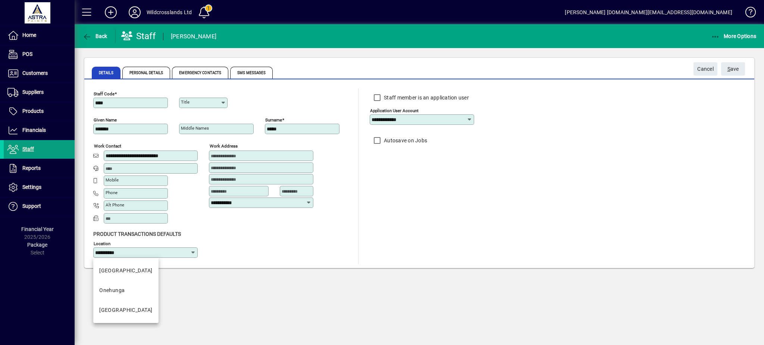
drag, startPoint x: 160, startPoint y: 254, endPoint x: 85, endPoint y: 252, distance: 75.7
click at [85, 252] on div "**********" at bounding box center [419, 174] width 670 height 187
click at [735, 72] on span "S ave" at bounding box center [733, 69] width 12 height 12
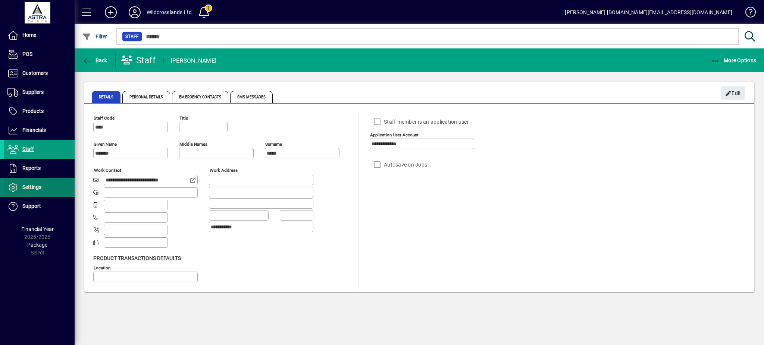
click at [32, 191] on span "Settings" at bounding box center [23, 187] width 38 height 9
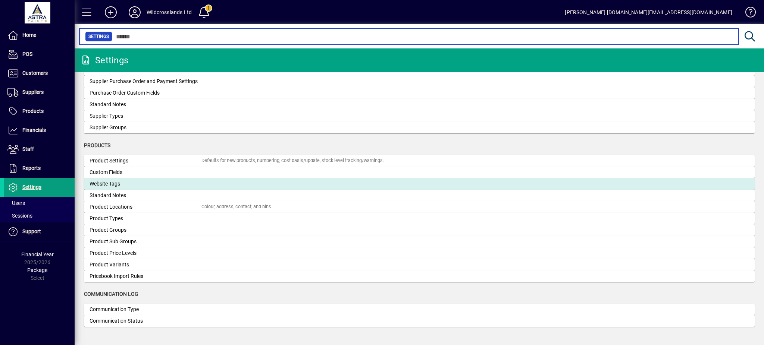
scroll to position [648, 0]
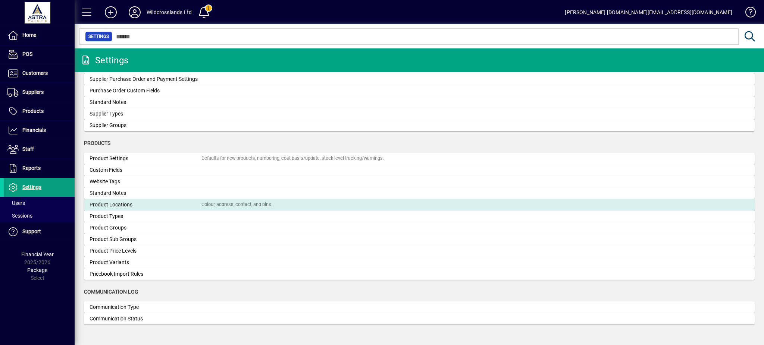
click at [112, 207] on div "Product Locations" at bounding box center [145, 205] width 112 height 8
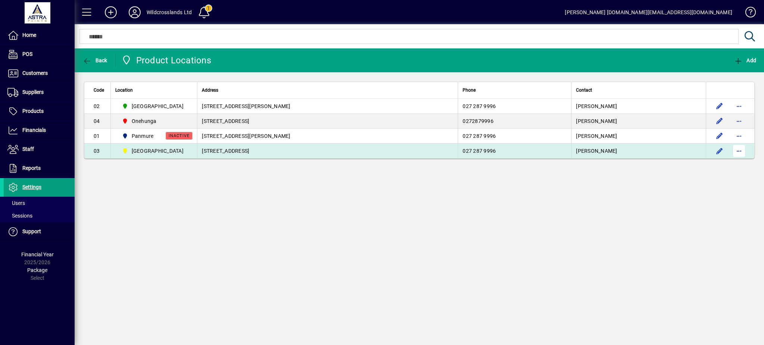
click at [739, 152] on span "button" at bounding box center [739, 151] width 18 height 18
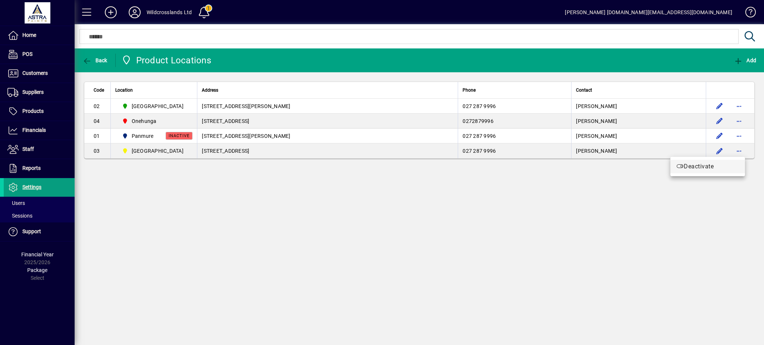
click at [696, 169] on span "Deactivate" at bounding box center [707, 166] width 63 height 9
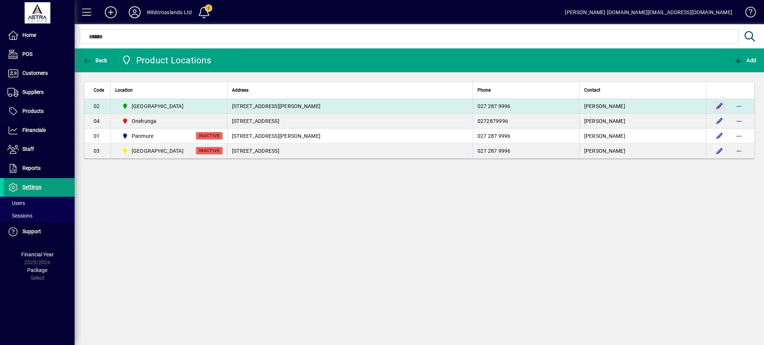
click at [717, 104] on span "button" at bounding box center [719, 106] width 18 height 18
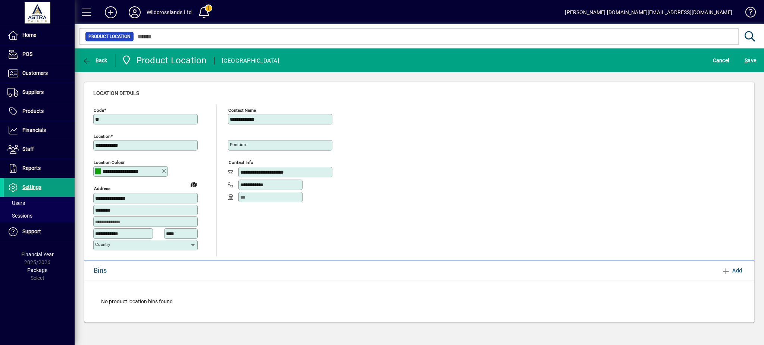
type input "**********"
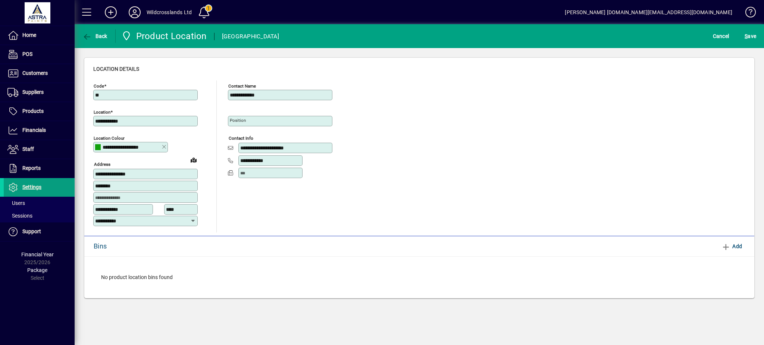
click at [164, 147] on icon at bounding box center [164, 147] width 5 height 6
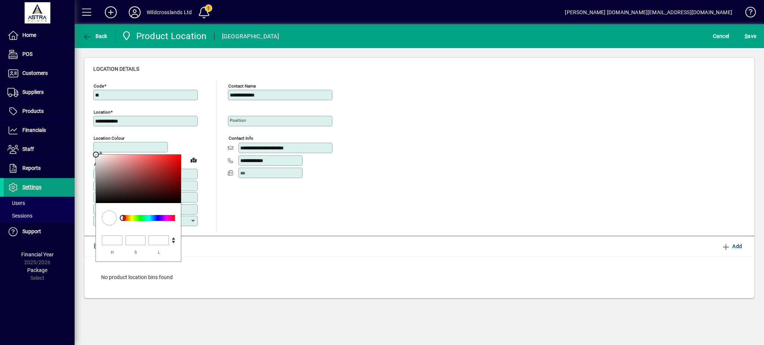
click at [141, 145] on input "Location colour" at bounding box center [131, 147] width 72 height 6
type input "**********"
type input "***"
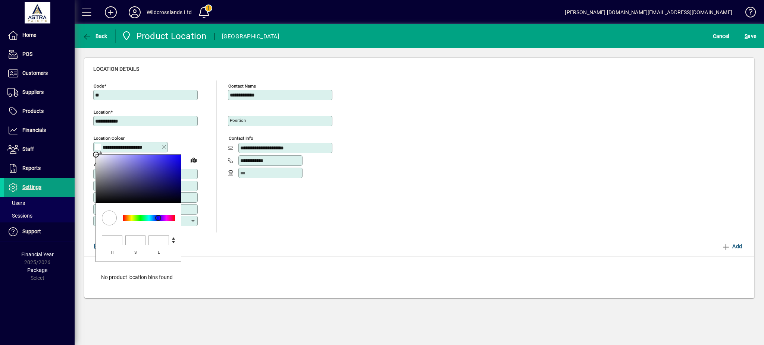
click at [158, 219] on div at bounding box center [149, 218] width 52 height 6
type input "**********"
type input "**"
click at [173, 169] on div at bounding box center [138, 179] width 85 height 48
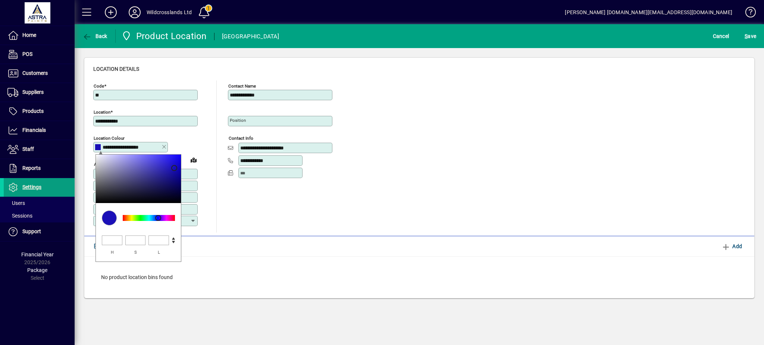
click at [566, 213] on div "**********" at bounding box center [419, 157] width 652 height 152
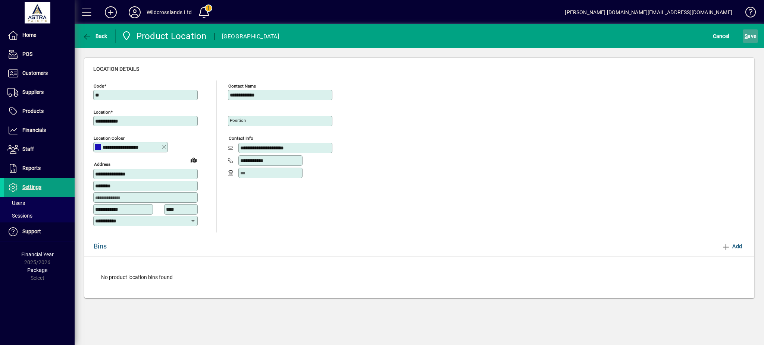
click at [745, 34] on span "S" at bounding box center [745, 36] width 3 height 6
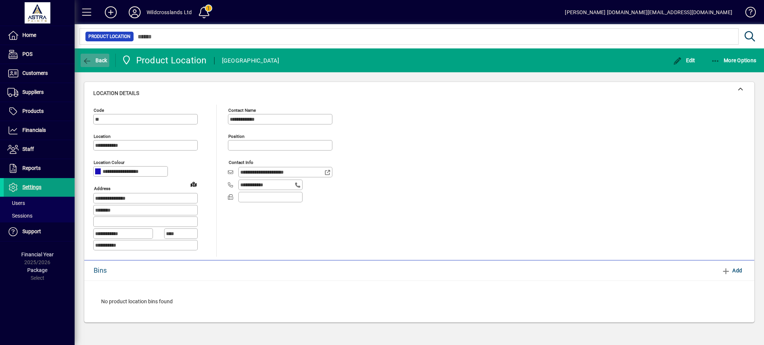
click at [89, 61] on icon "button" at bounding box center [86, 60] width 9 height 7
